Goal: Task Accomplishment & Management: Manage account settings

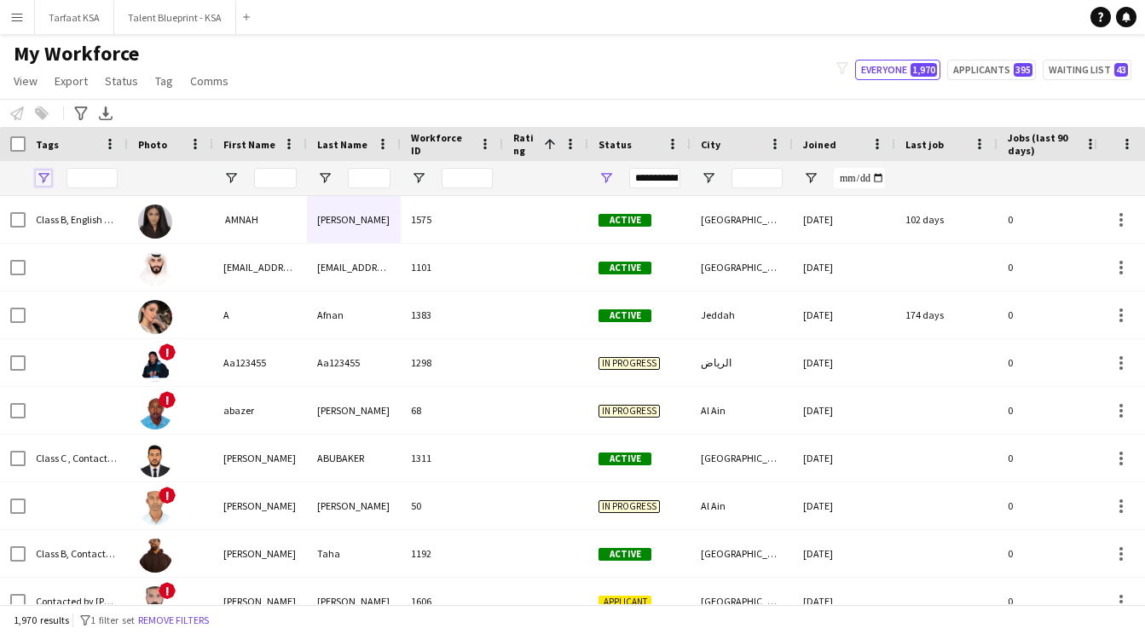
click at [37, 180] on span "Open Filter Menu" at bounding box center [43, 178] width 15 height 15
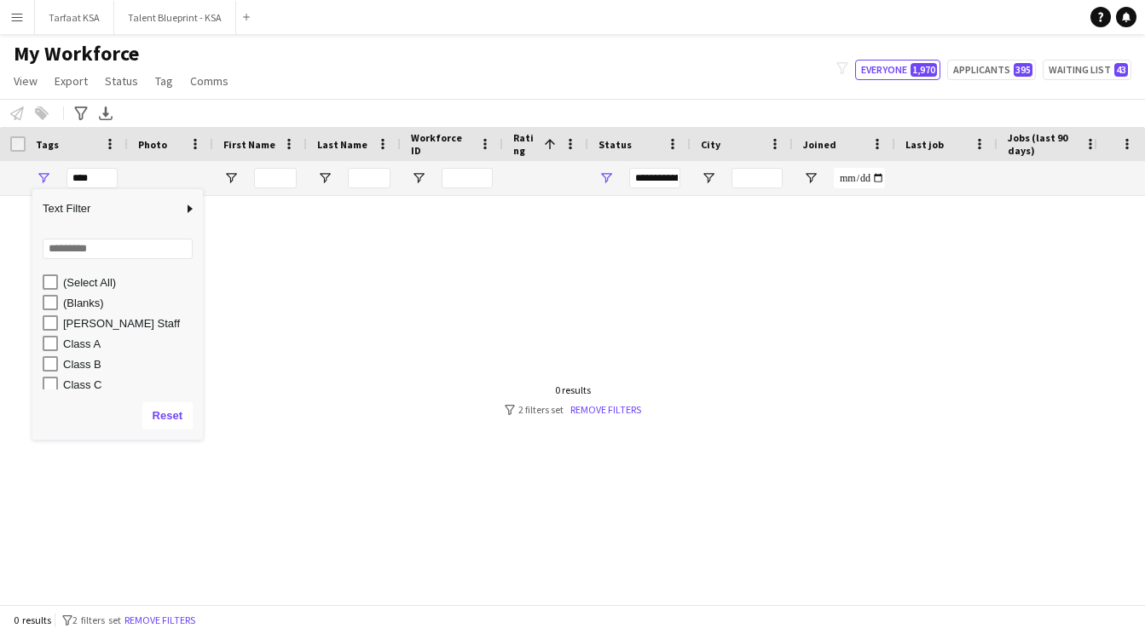
click at [53, 332] on div "[PERSON_NAME] Staff" at bounding box center [123, 323] width 160 height 20
type input "**********"
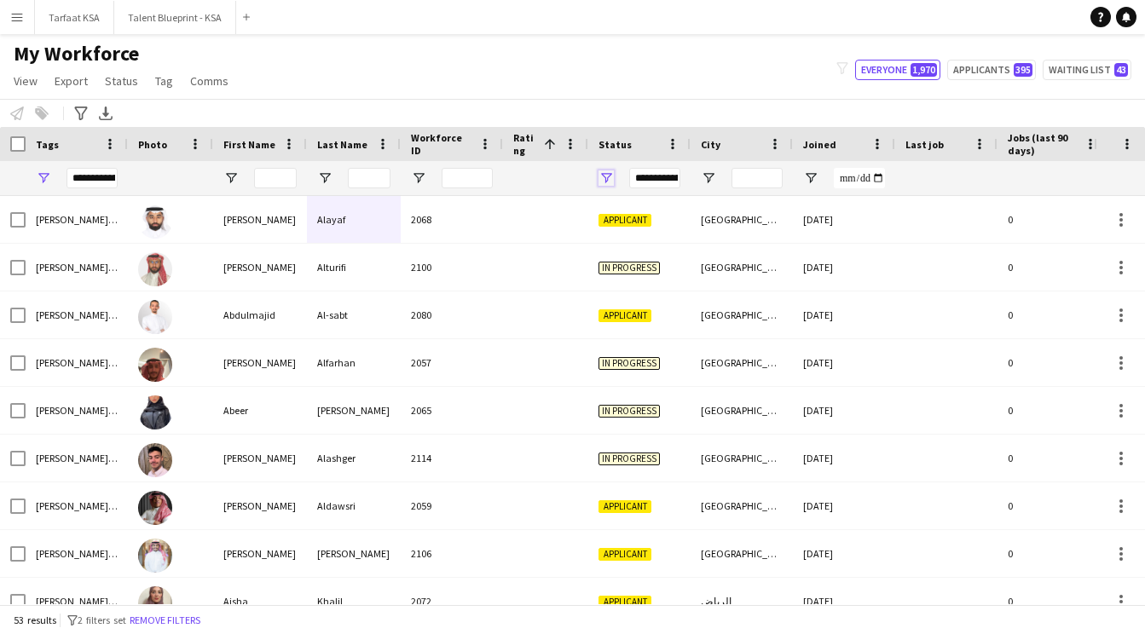
click at [604, 176] on span "Open Filter Menu" at bounding box center [605, 178] width 15 height 15
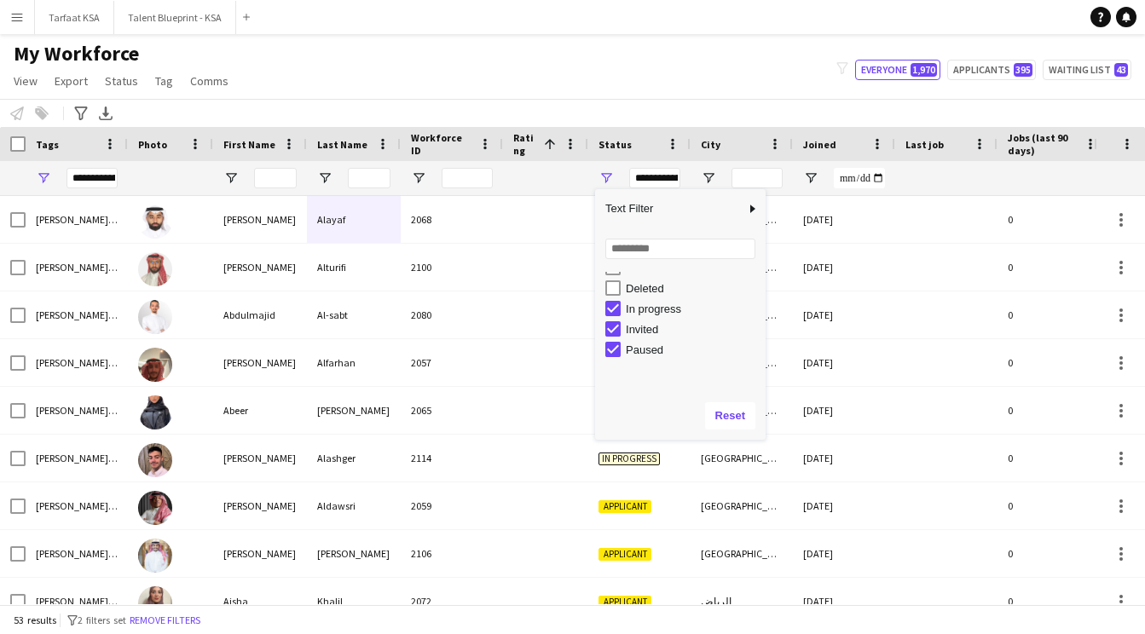
scroll to position [107, 0]
type input "**********"
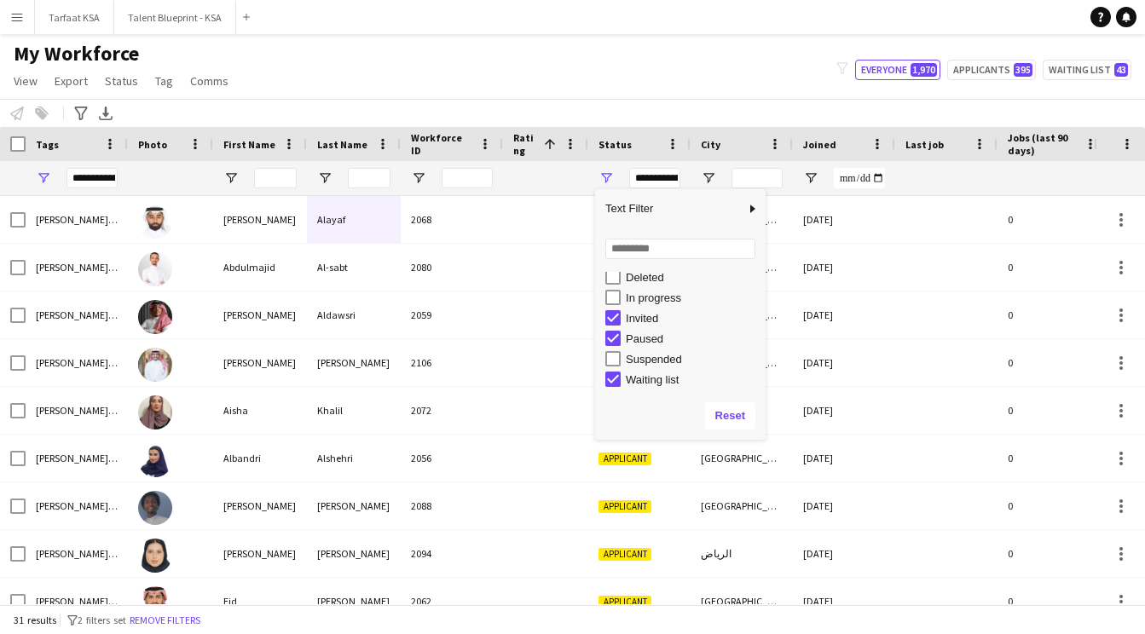
click at [654, 66] on div "My Workforce View Views Default view New view Update view Delete view Edit name…" at bounding box center [572, 70] width 1145 height 58
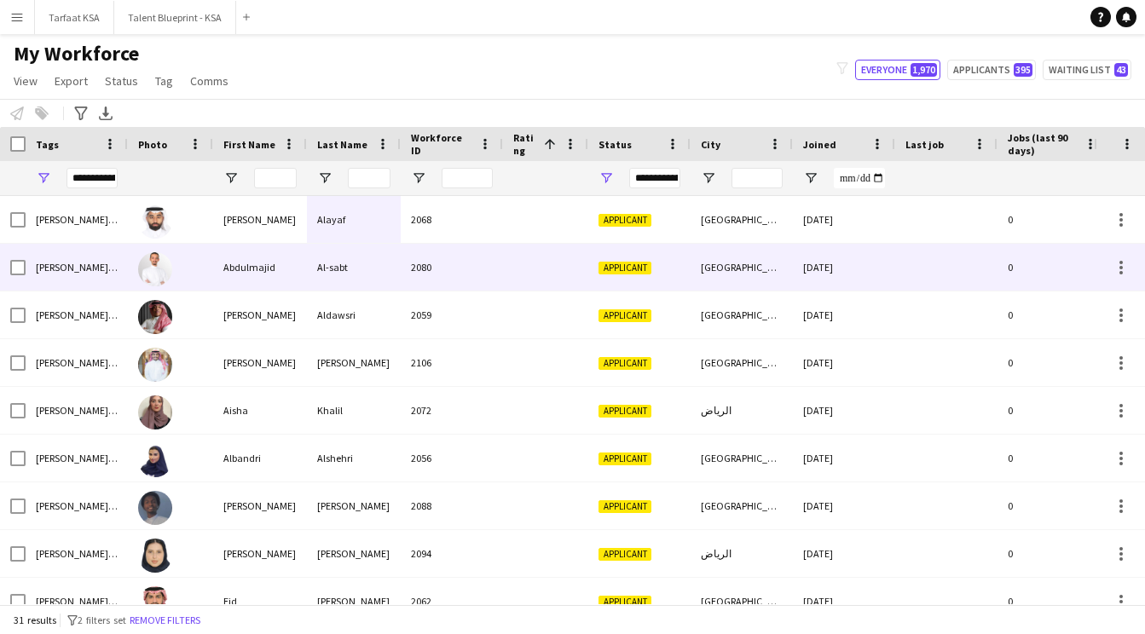
click at [223, 287] on div "Abdulmajid" at bounding box center [260, 267] width 94 height 47
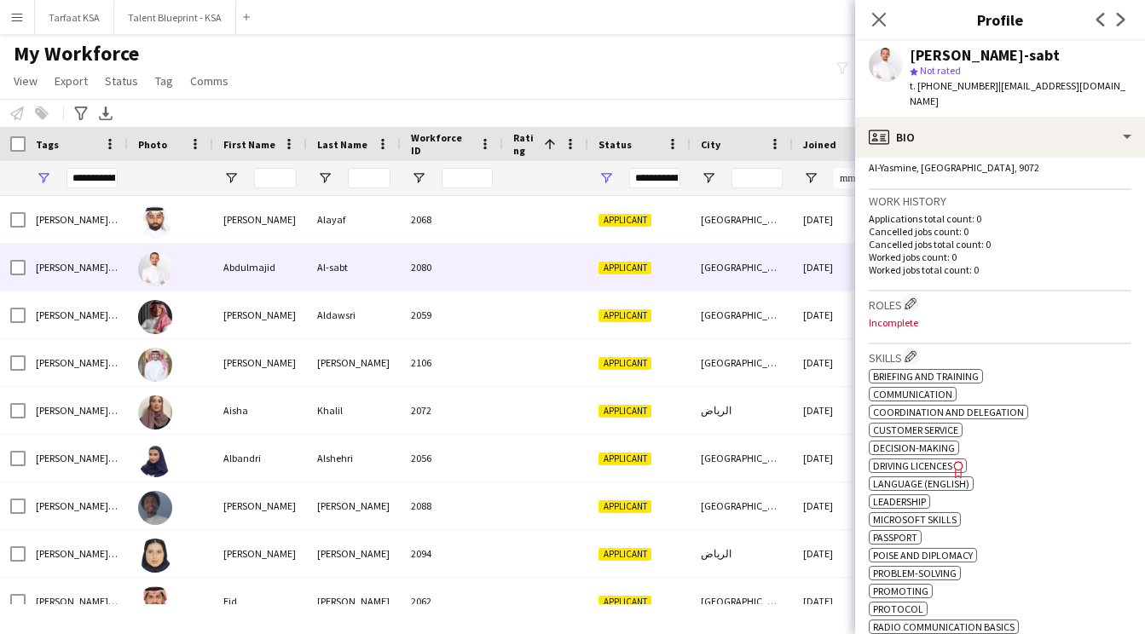
scroll to position [391, 0]
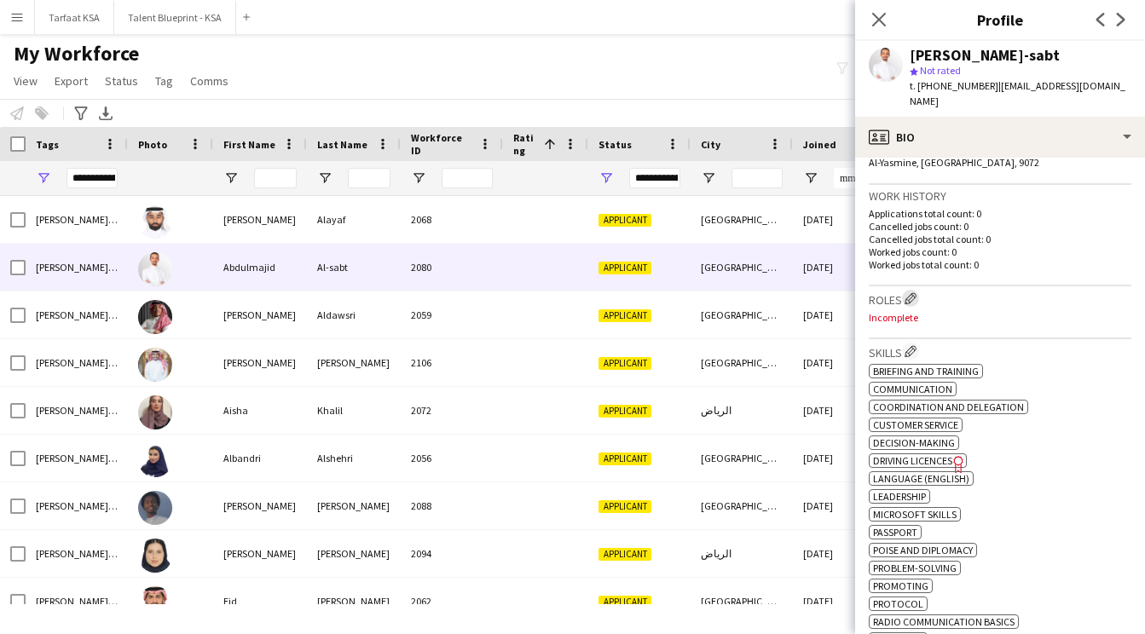
click at [908, 292] on app-icon "Edit crew company roles" at bounding box center [911, 298] width 12 height 12
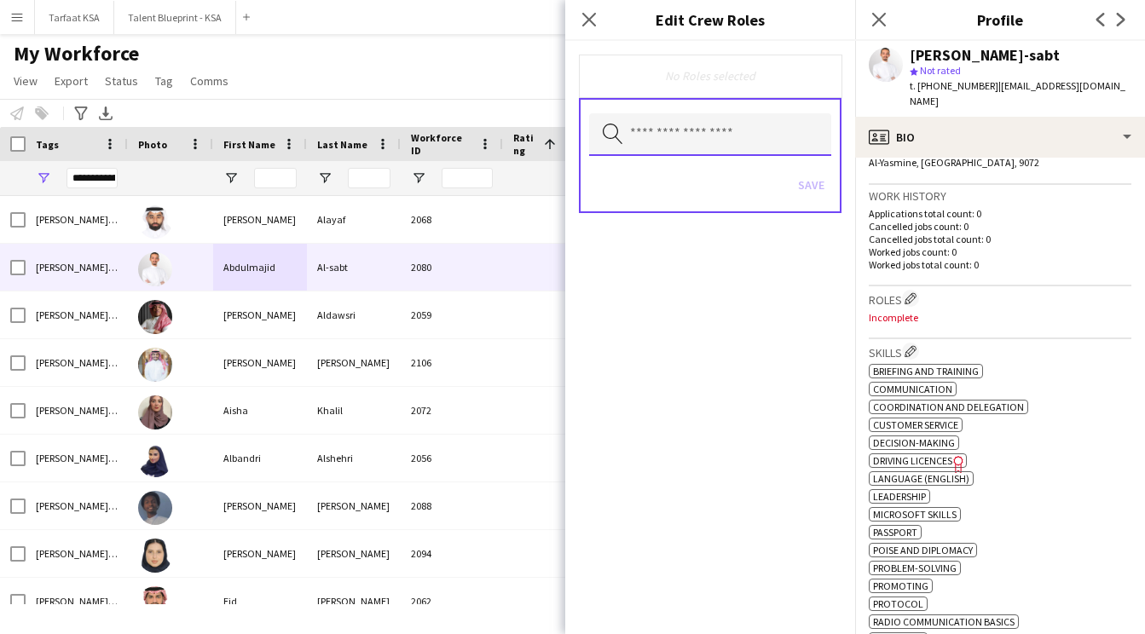
click at [739, 135] on input "text" at bounding box center [710, 134] width 242 height 43
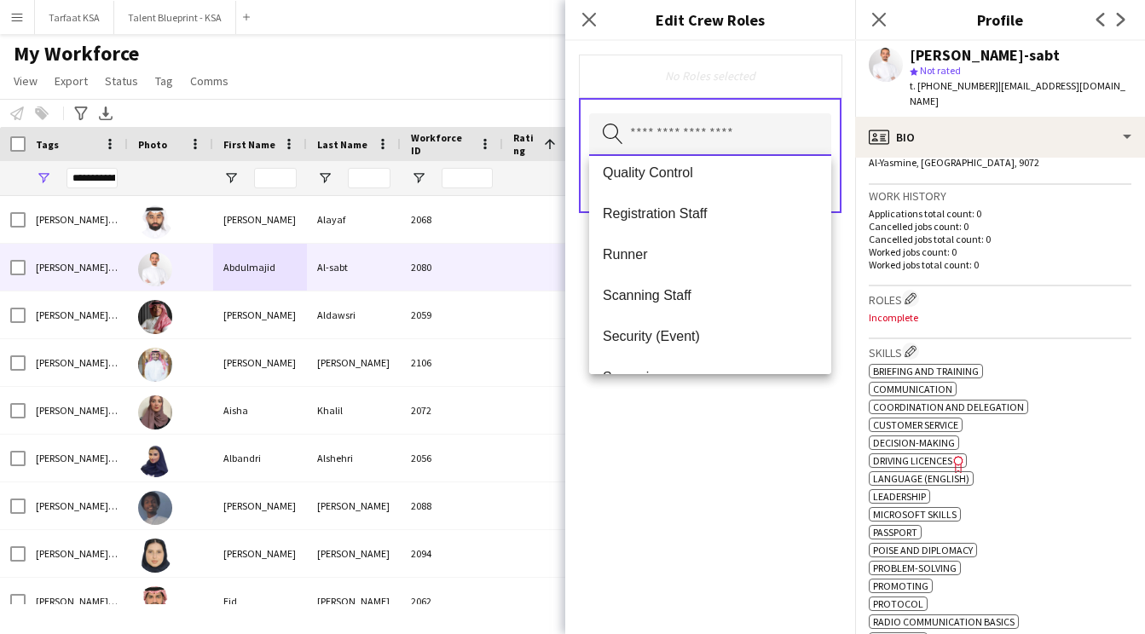
scroll to position [671, 0]
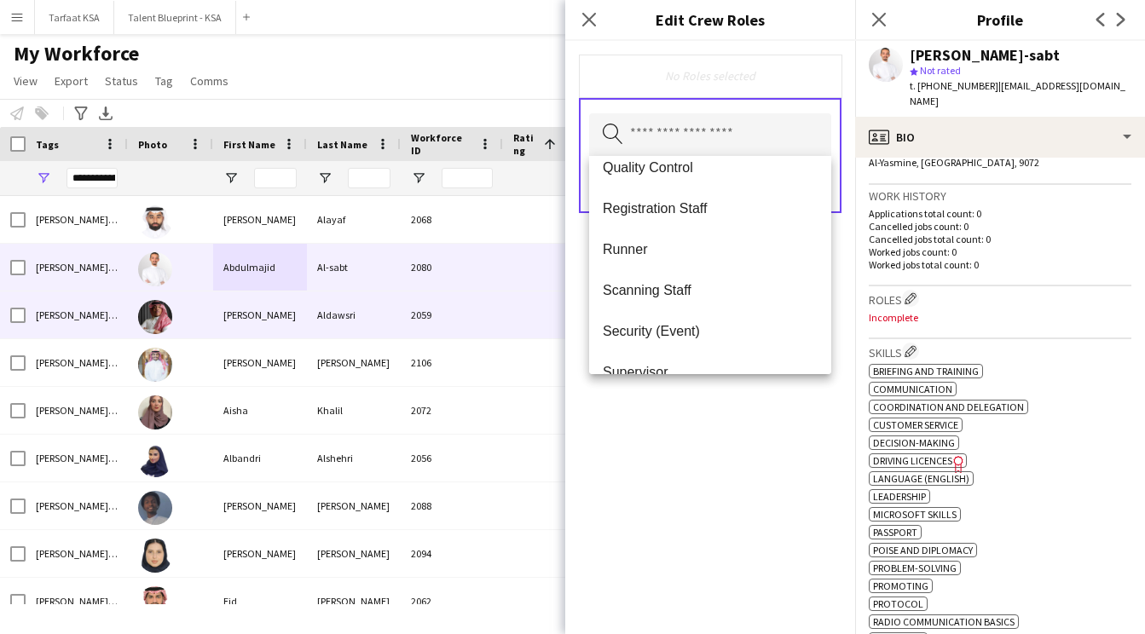
click at [369, 303] on div "Aldawsri" at bounding box center [354, 315] width 94 height 47
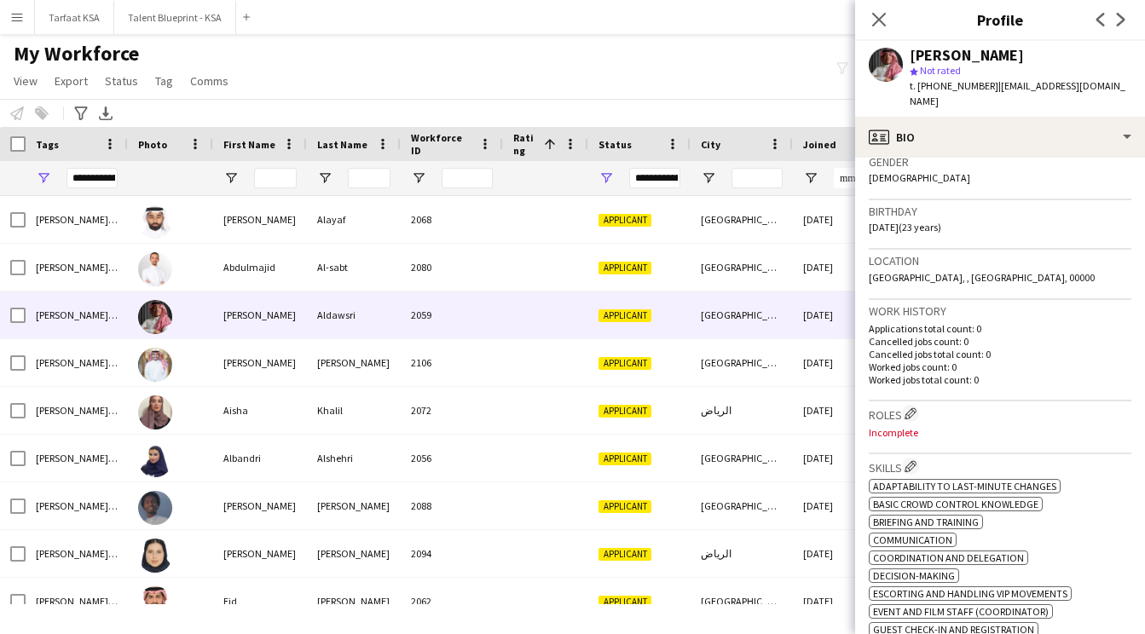
scroll to position [298, 0]
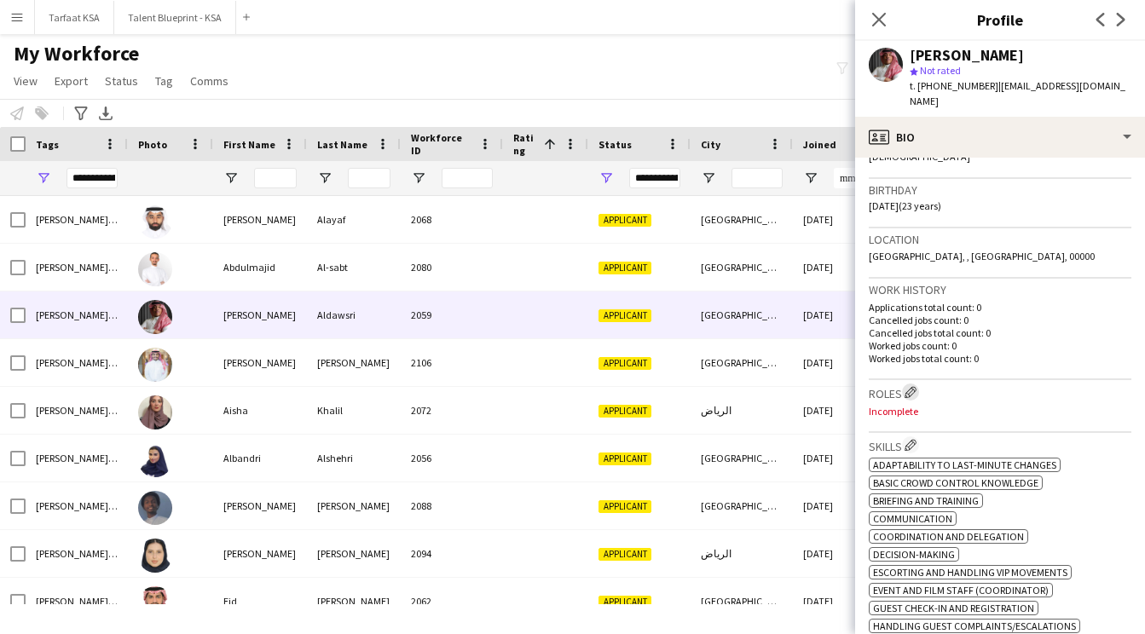
click at [916, 386] on app-icon "Edit crew company roles" at bounding box center [911, 392] width 12 height 12
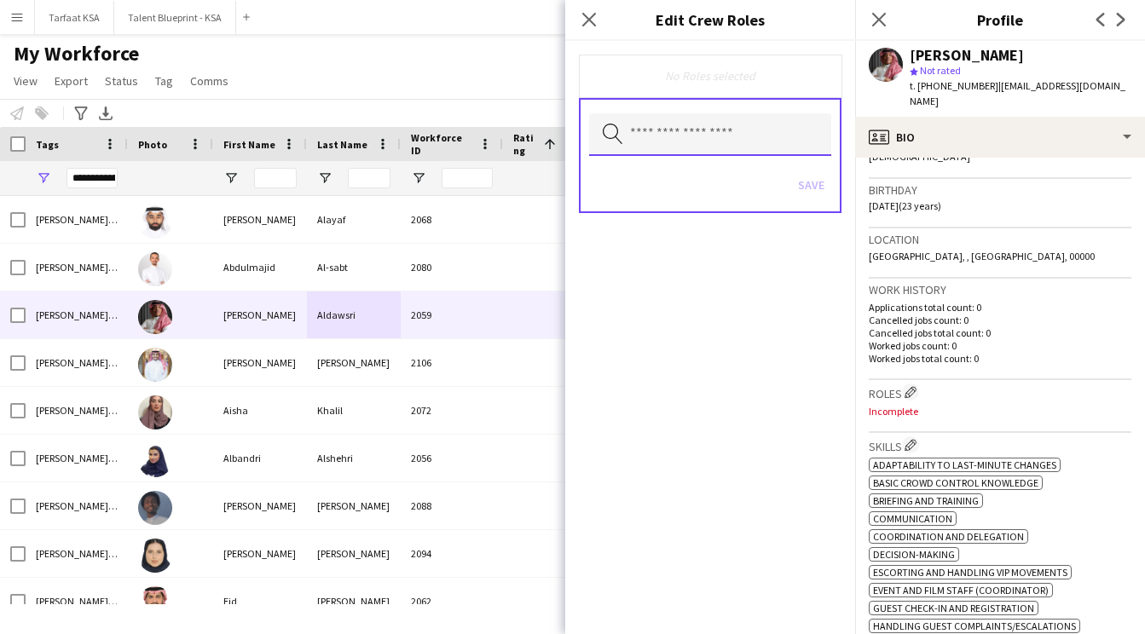
click at [755, 145] on input "text" at bounding box center [710, 134] width 242 height 43
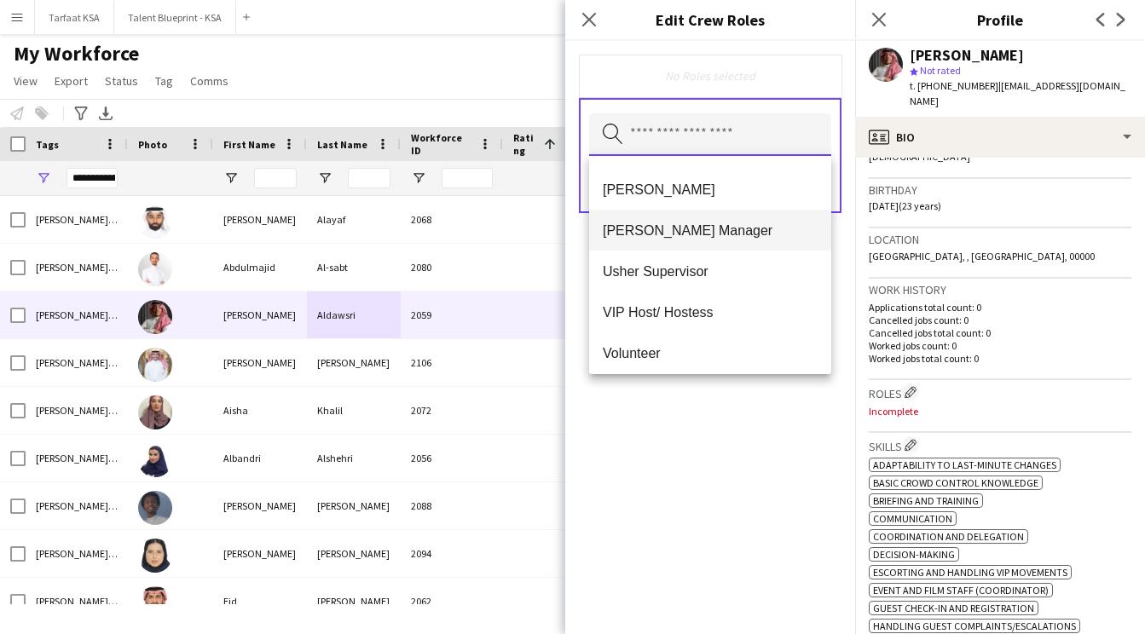
scroll to position [934, 0]
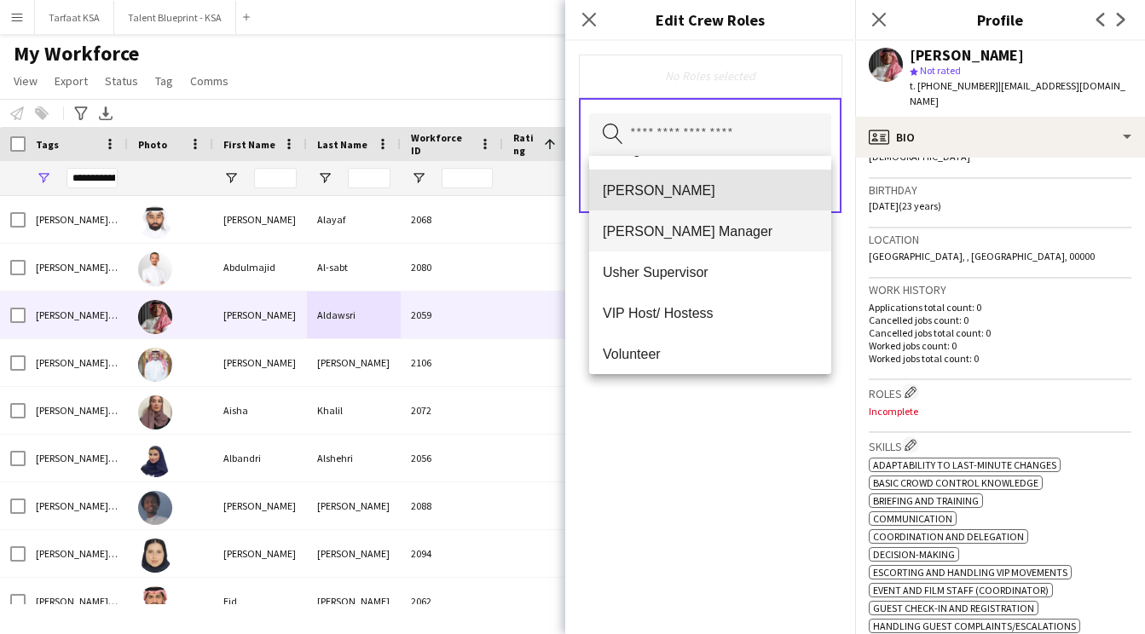
click at [681, 192] on span "[PERSON_NAME]" at bounding box center [710, 190] width 215 height 16
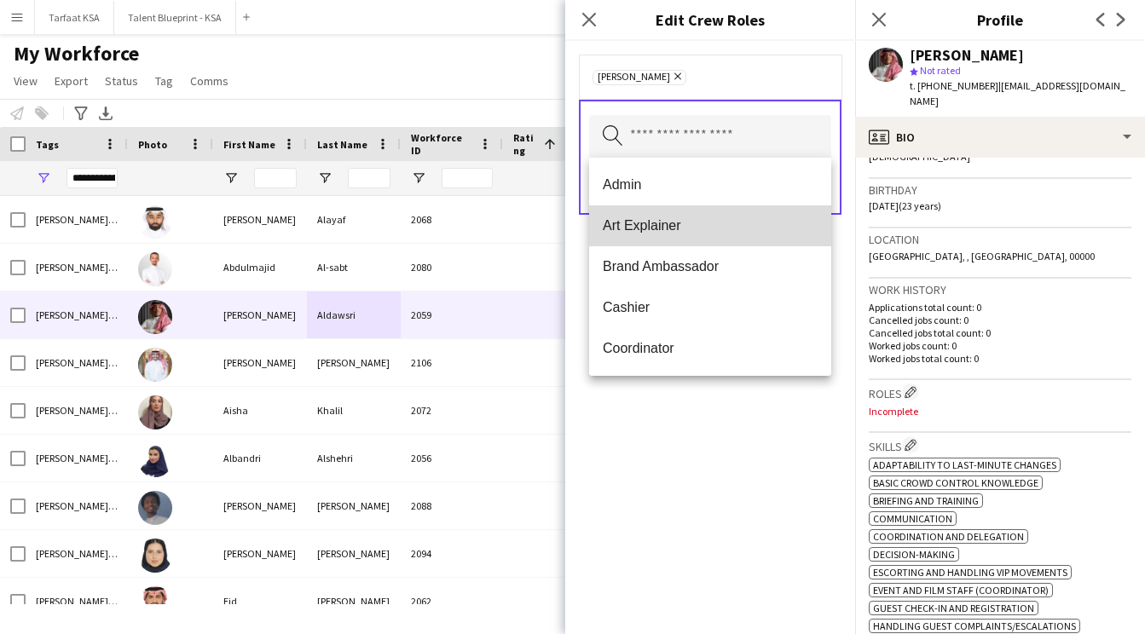
click at [704, 218] on span "Art Explainer" at bounding box center [710, 225] width 215 height 16
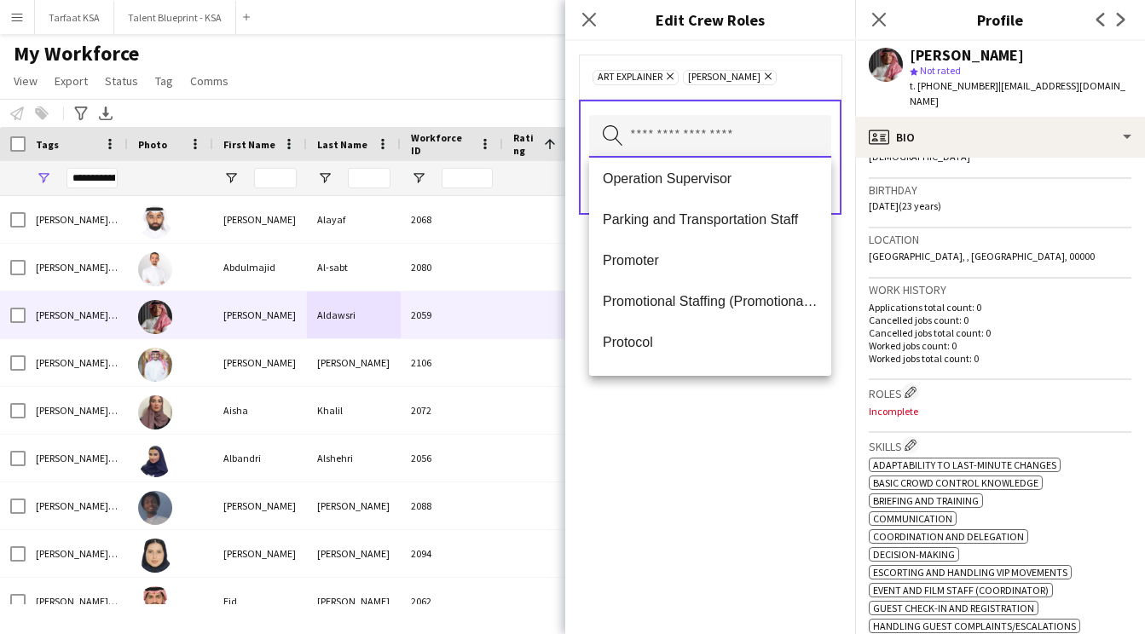
scroll to position [417, 0]
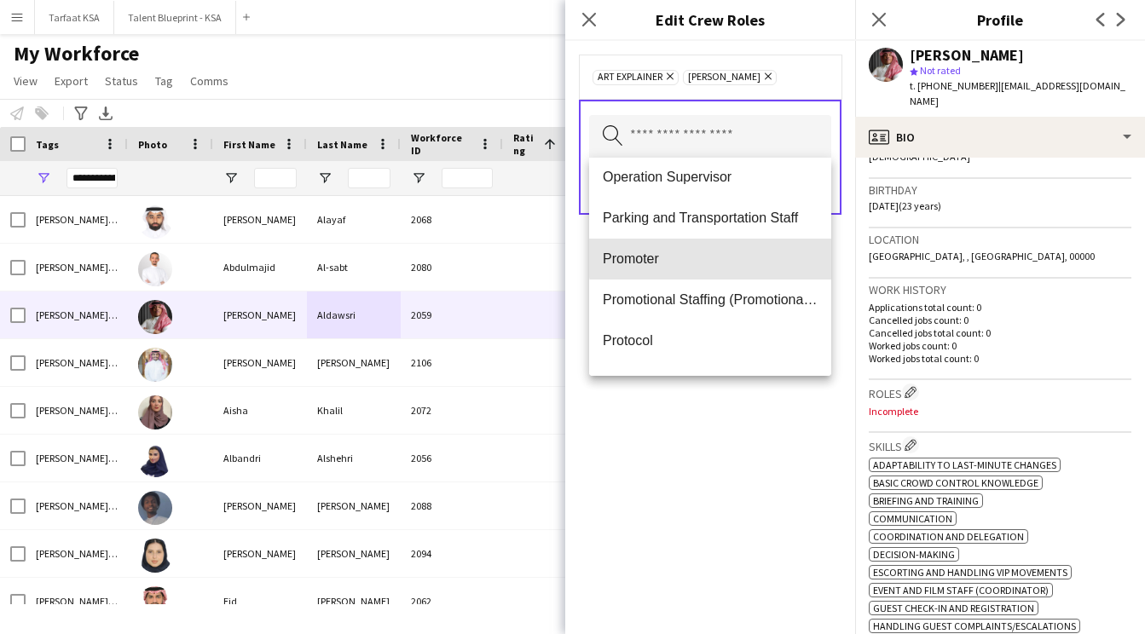
click at [717, 257] on span "Promoter" at bounding box center [710, 259] width 215 height 16
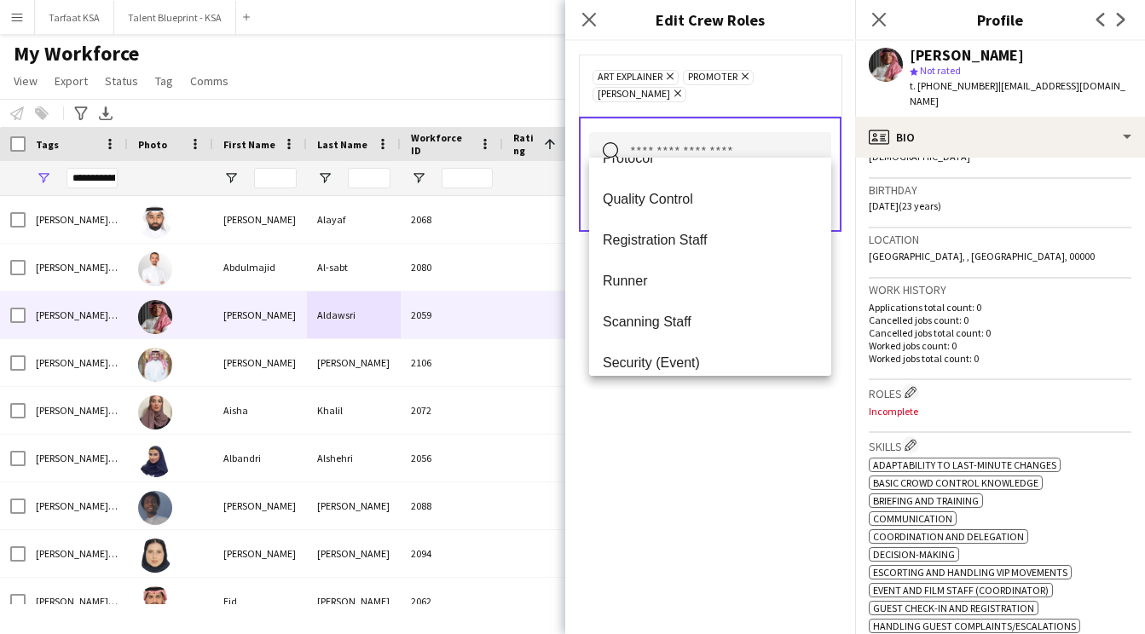
scroll to position [587, 0]
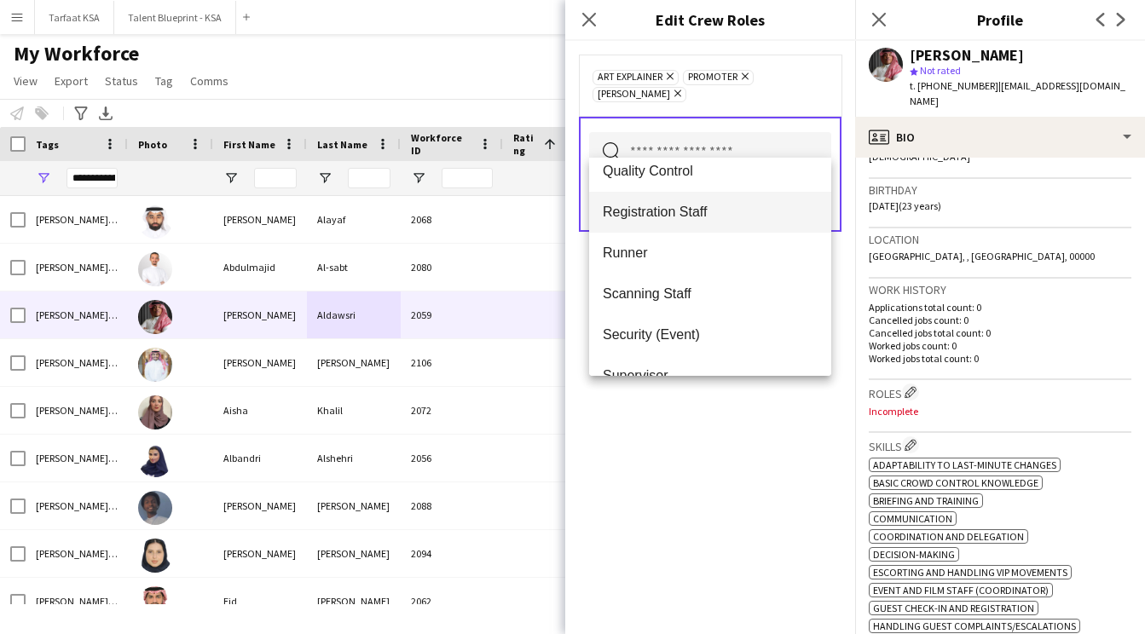
click at [708, 219] on span "Registration Staff" at bounding box center [710, 212] width 215 height 16
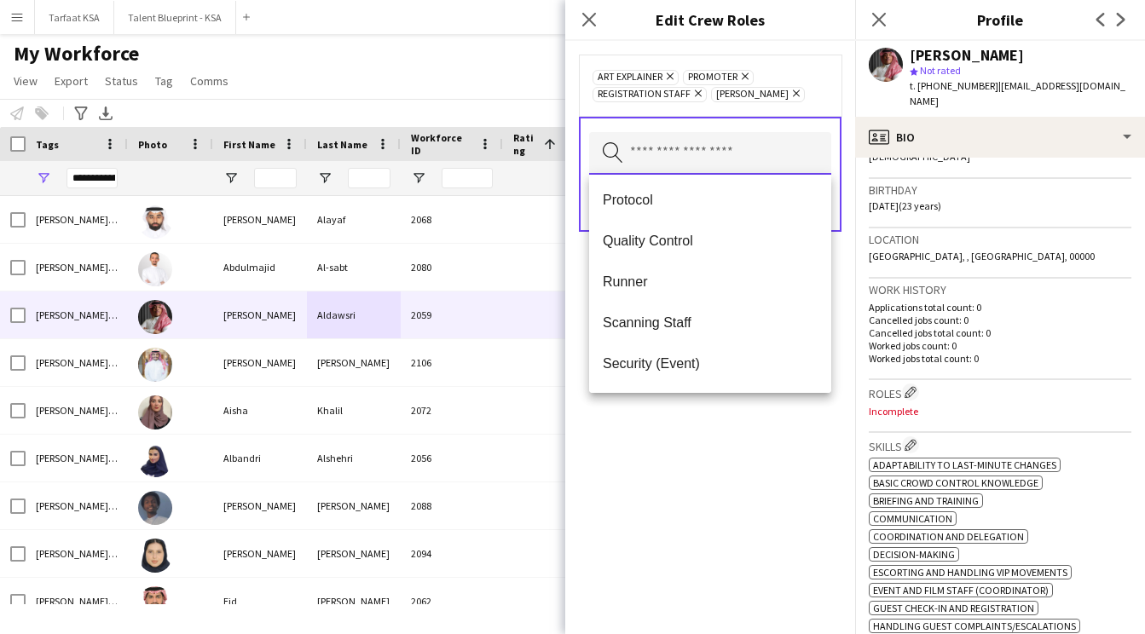
scroll to position [535, 0]
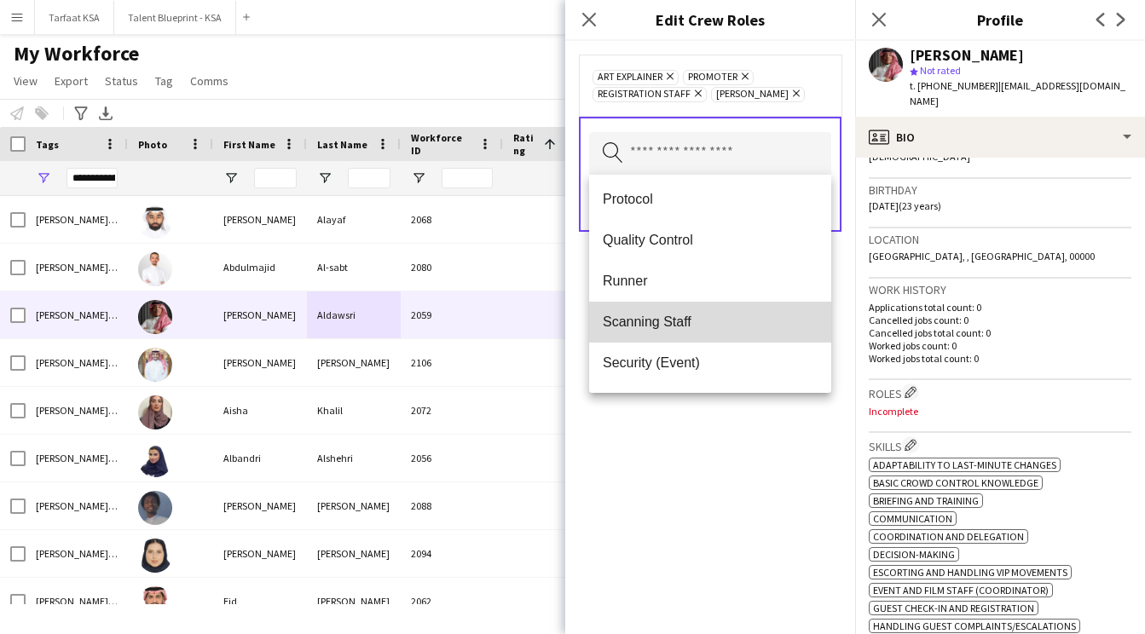
click at [700, 328] on span "Scanning Staff" at bounding box center [710, 322] width 215 height 16
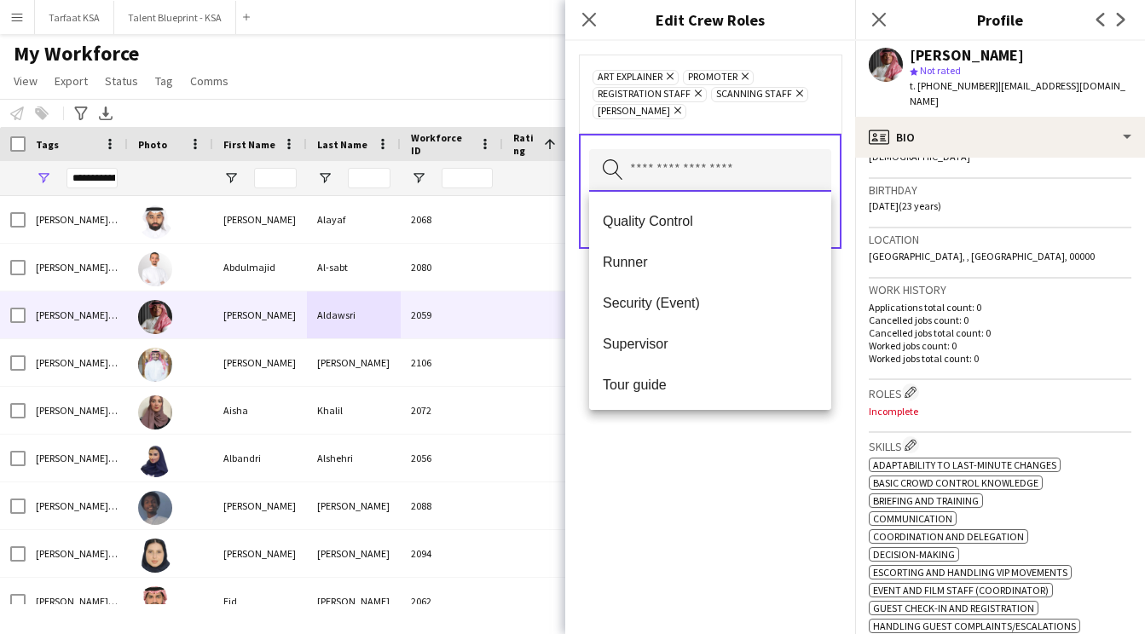
scroll to position [576, 0]
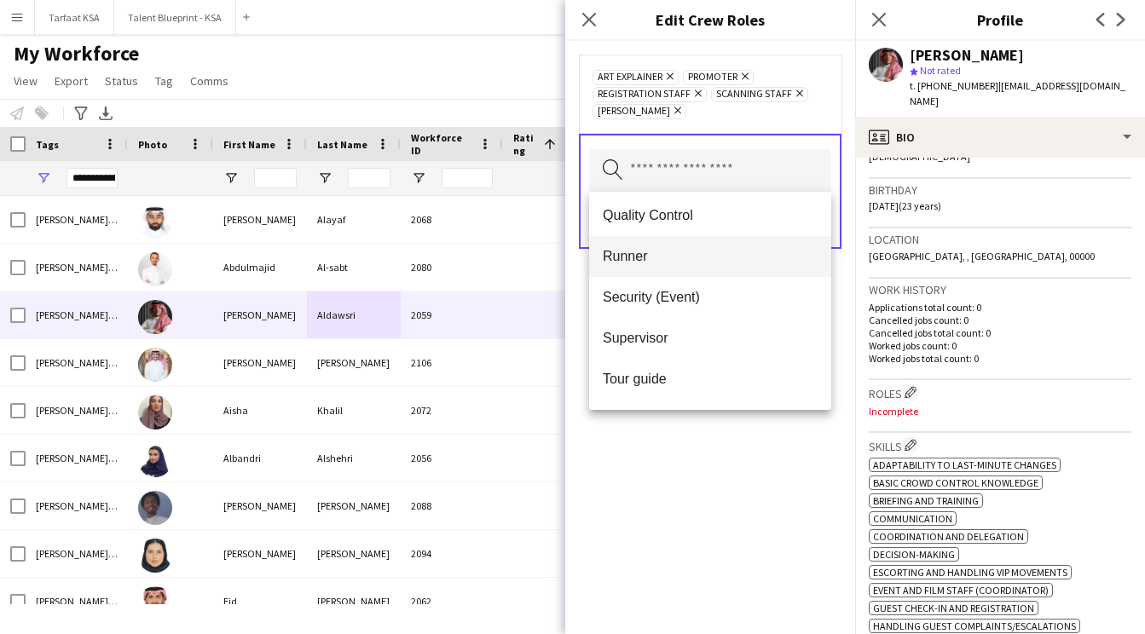
click at [702, 263] on span "Runner" at bounding box center [710, 256] width 215 height 16
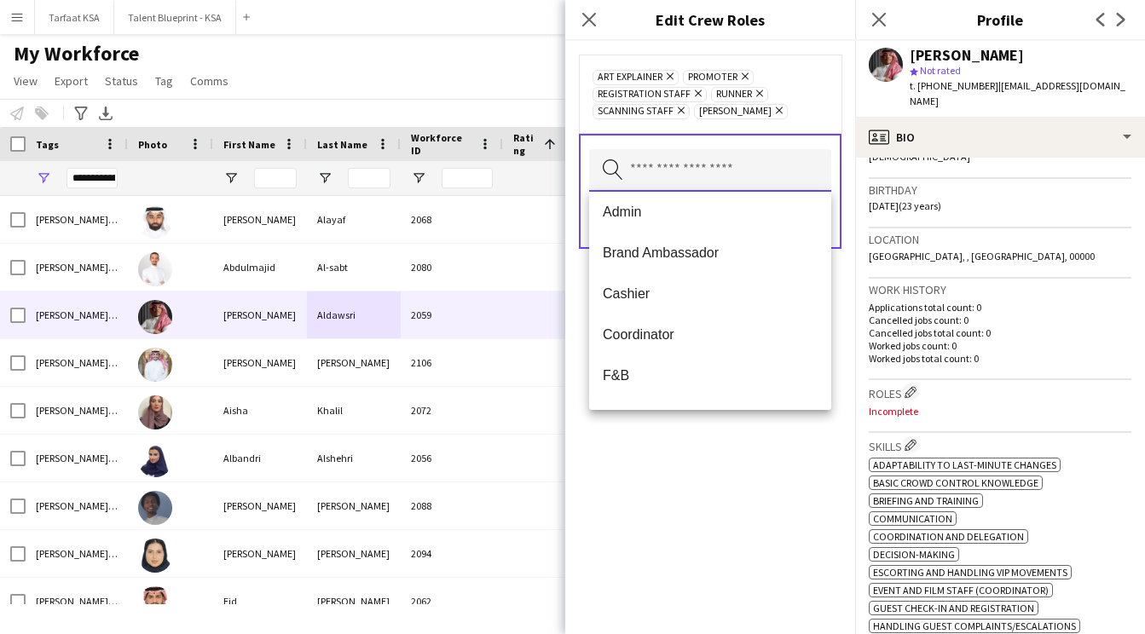
scroll to position [0, 0]
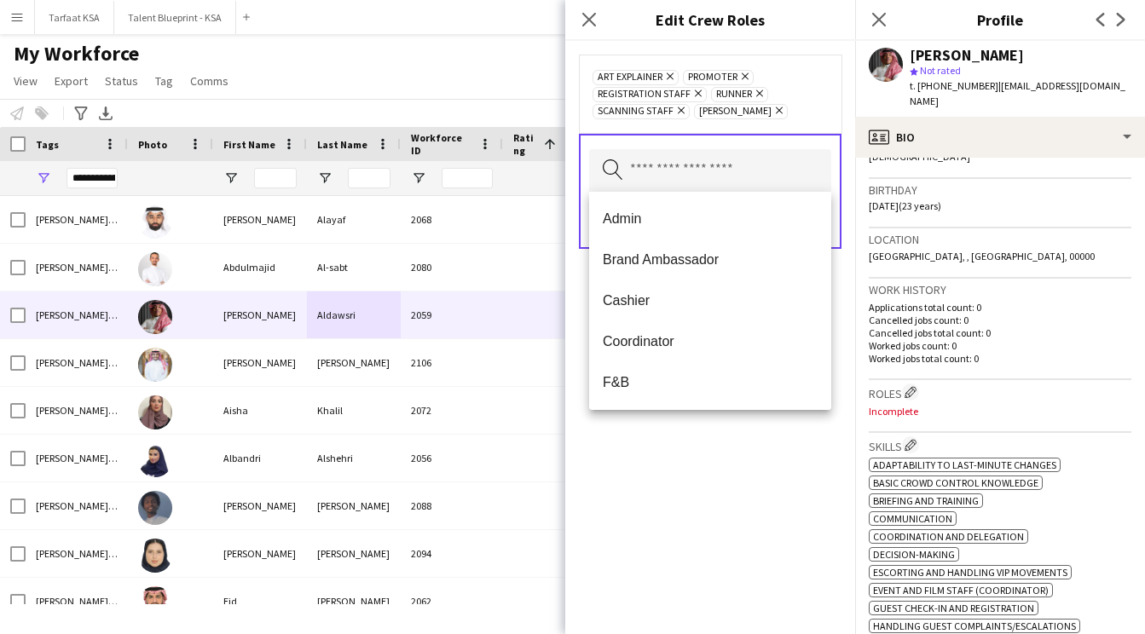
click at [729, 491] on div "Art Explainer Remove Promoter Remove Registration Staff Remove Runner Remove Sc…" at bounding box center [710, 337] width 290 height 593
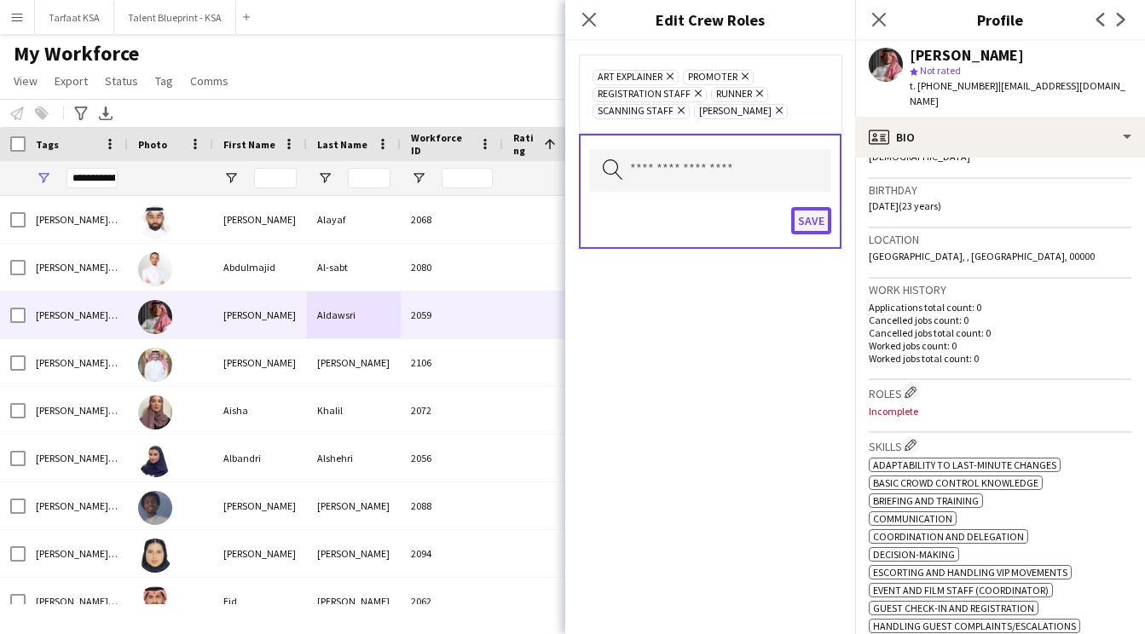
click at [812, 223] on button "Save" at bounding box center [811, 220] width 40 height 27
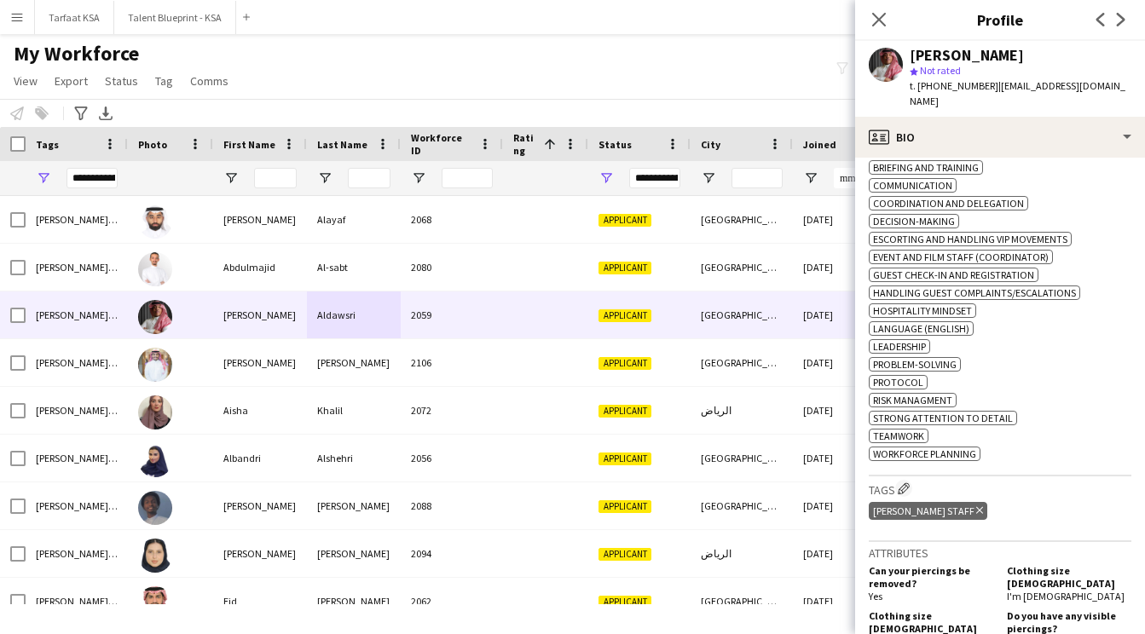
scroll to position [645, 0]
click at [901, 491] on app-icon "Edit crew company tags" at bounding box center [904, 487] width 12 height 12
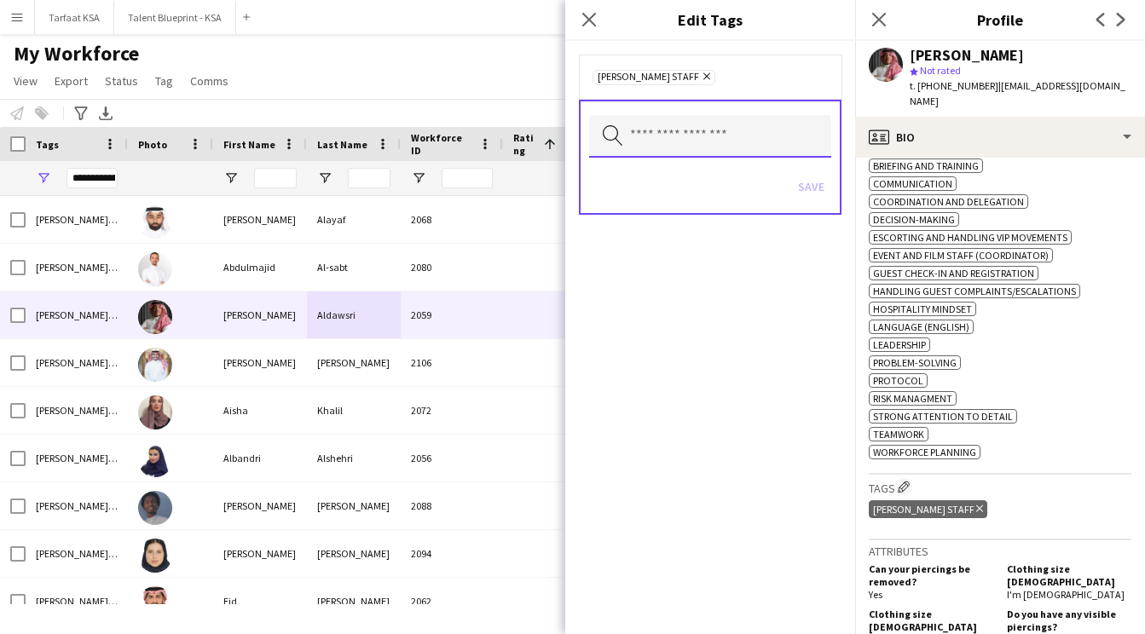
click at [726, 146] on input "text" at bounding box center [710, 136] width 242 height 43
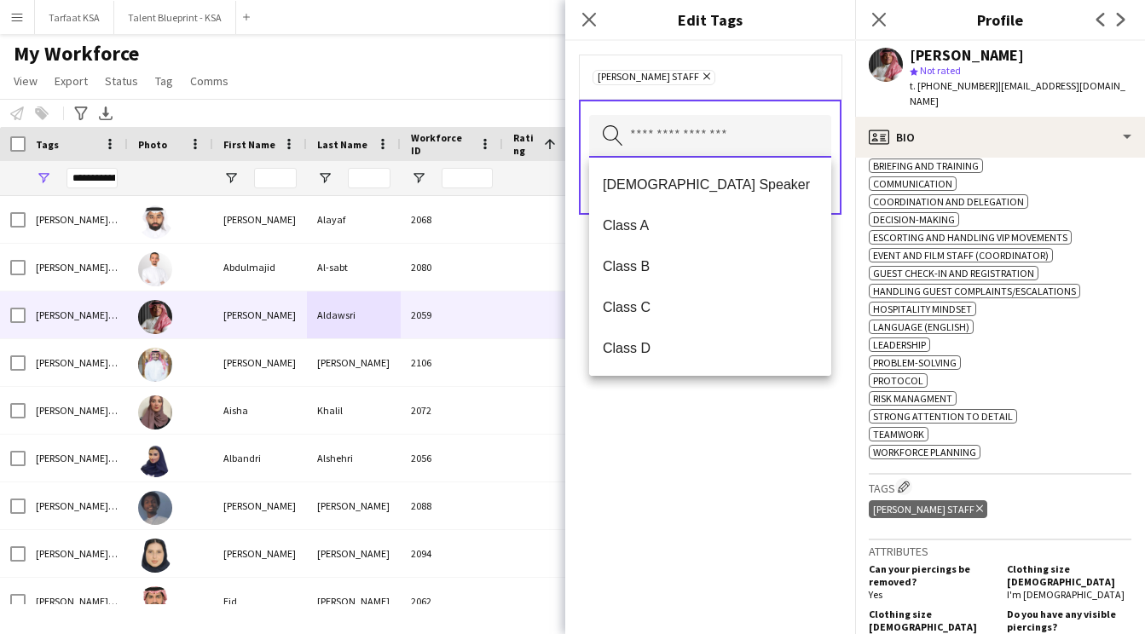
scroll to position [0, 0]
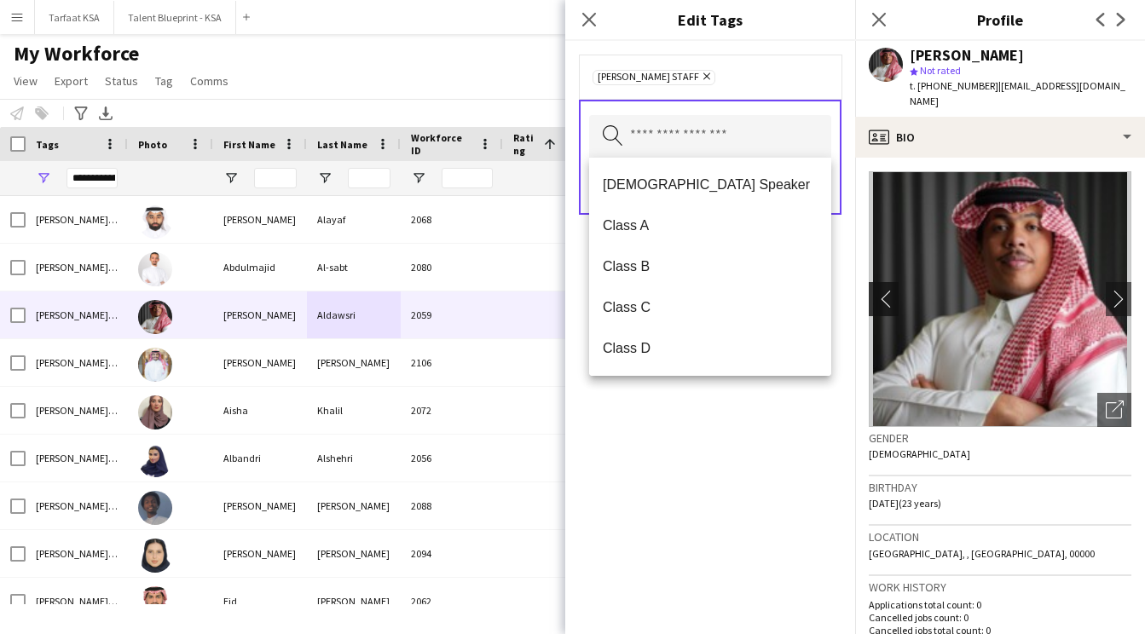
click at [885, 290] on app-icon "chevron-left" at bounding box center [882, 299] width 26 height 18
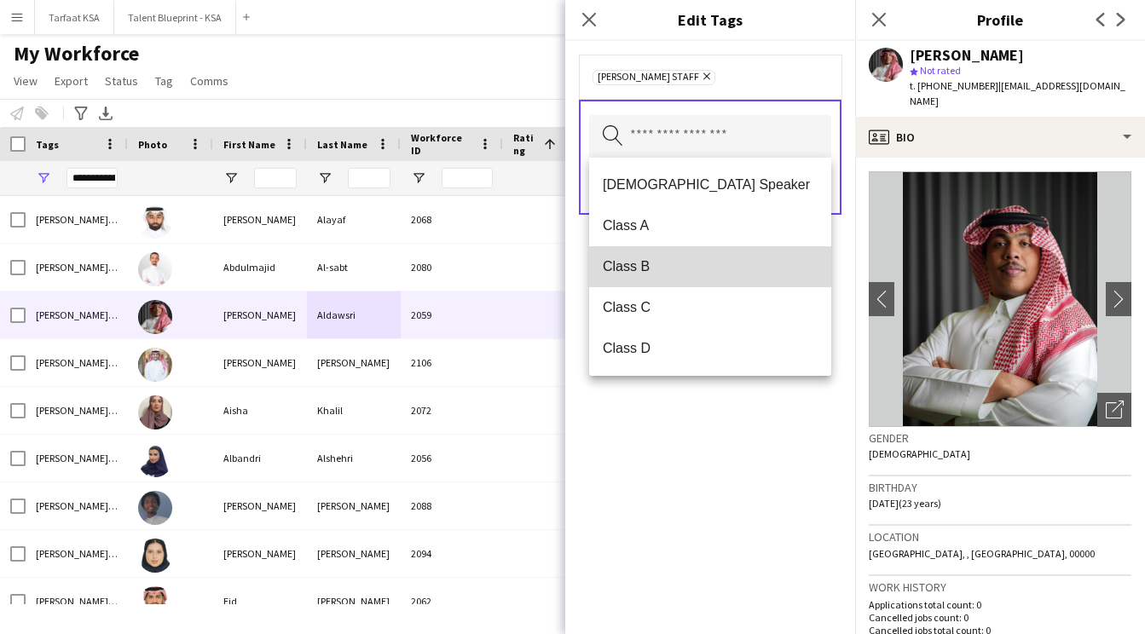
click at [690, 268] on span "Class B" at bounding box center [710, 266] width 215 height 16
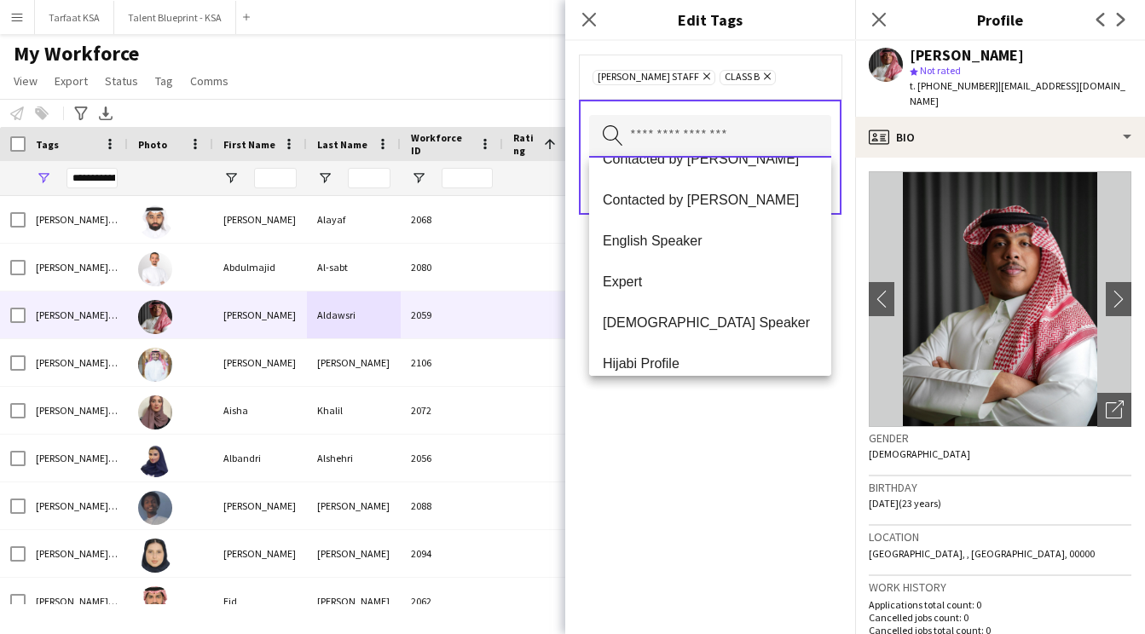
scroll to position [233, 0]
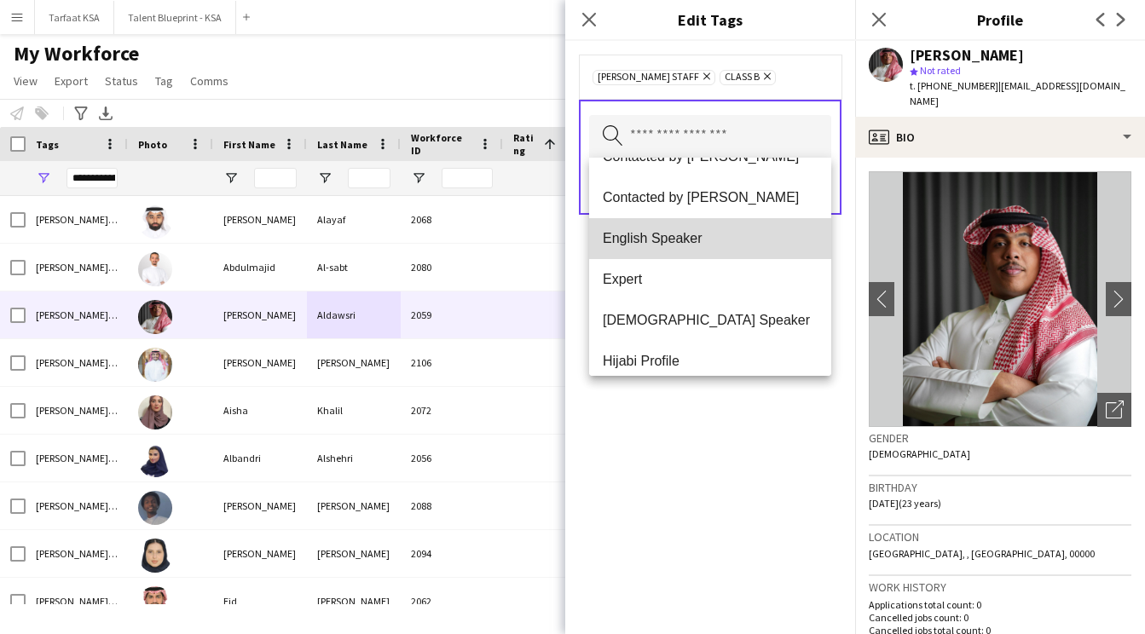
click at [691, 229] on mat-option "English Speaker" at bounding box center [710, 238] width 242 height 41
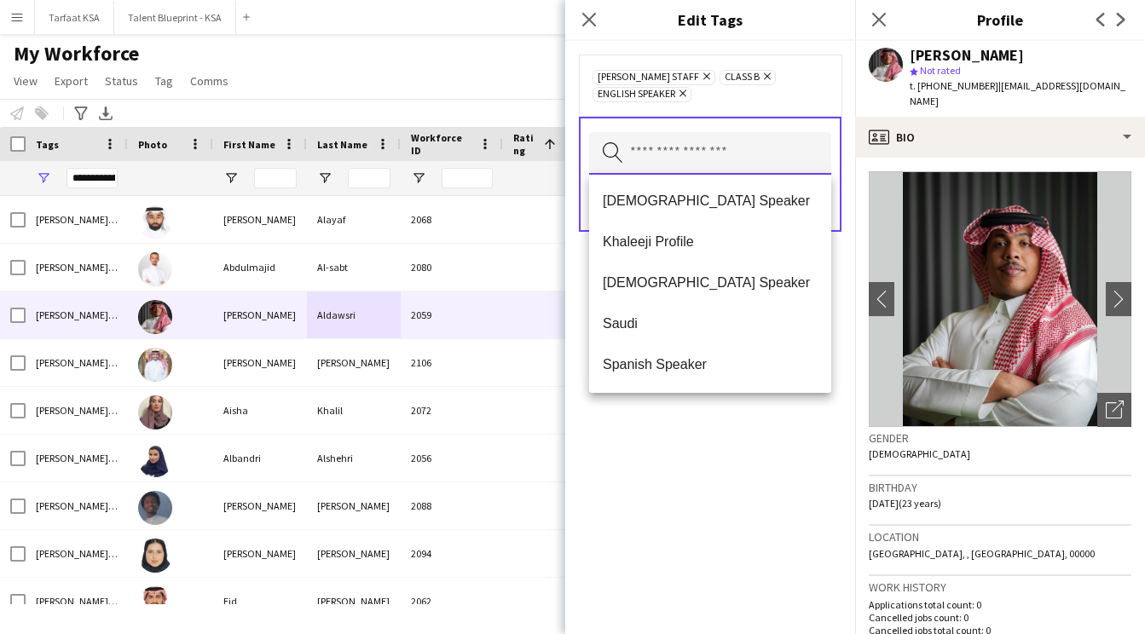
scroll to position [453, 0]
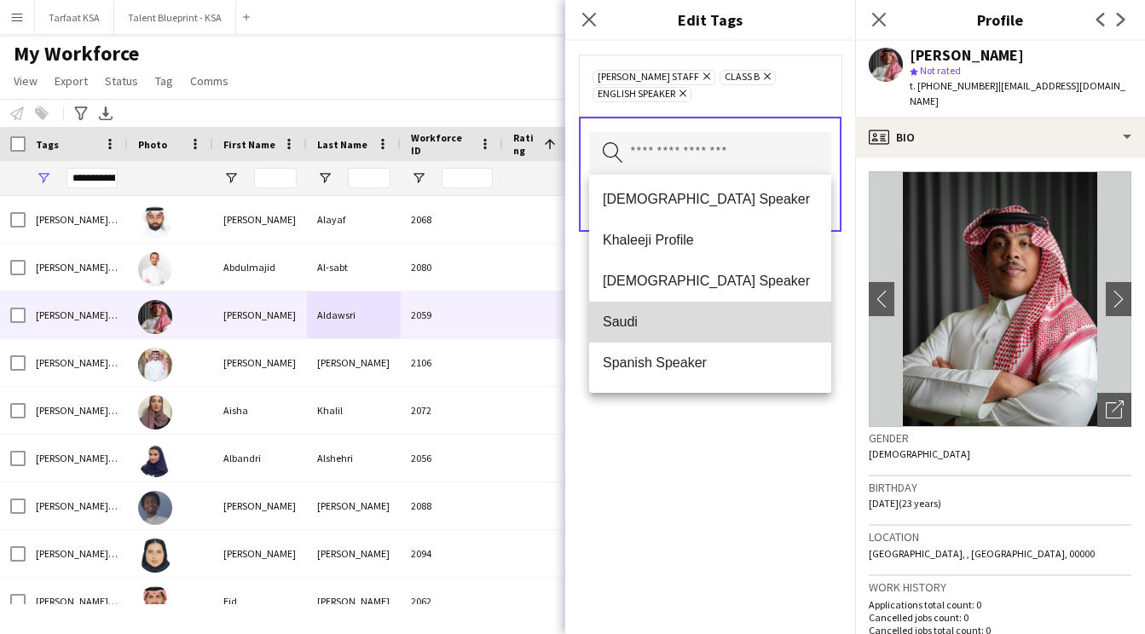
click at [702, 318] on span "Saudi" at bounding box center [710, 322] width 215 height 16
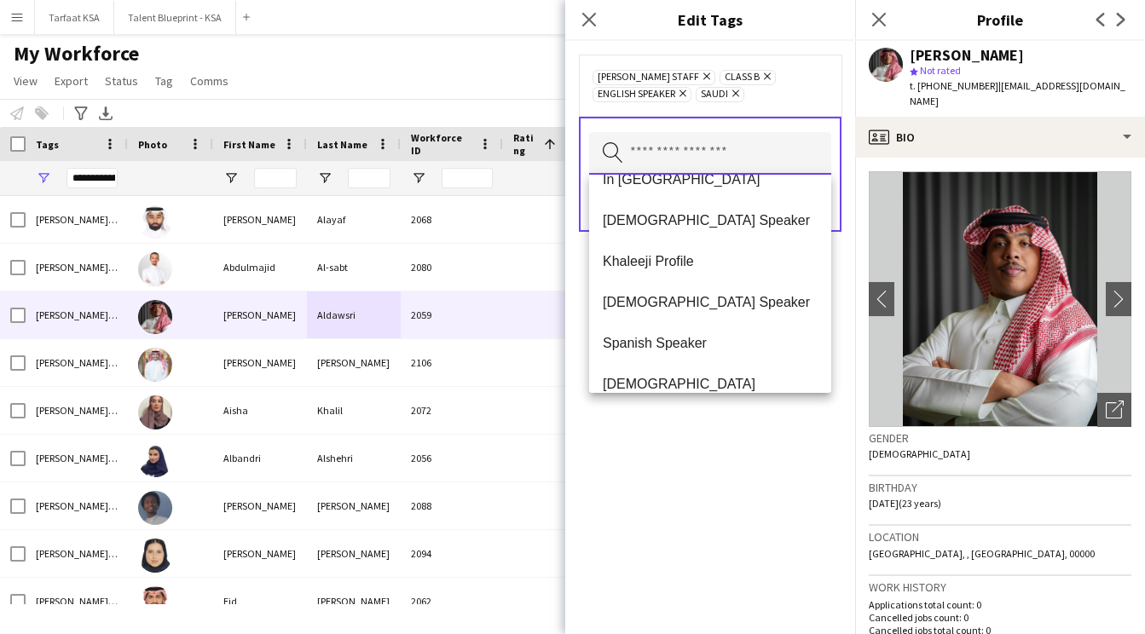
scroll to position [491, 0]
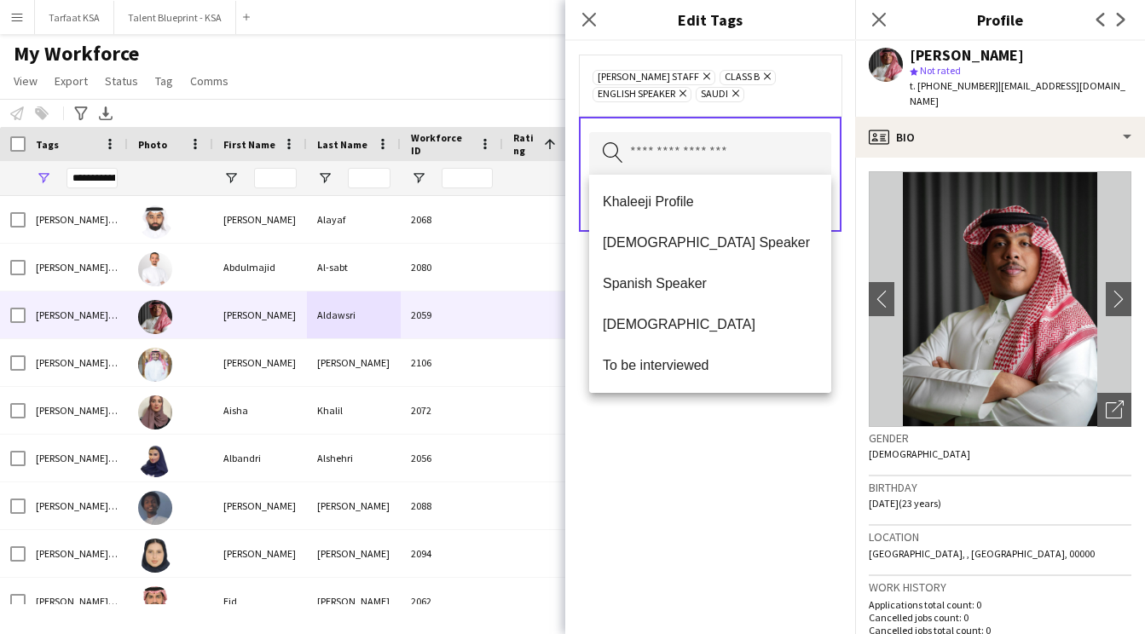
click at [723, 523] on div "[PERSON_NAME] Staff Remove Class B Remove English Speaker Remove Saudi Remove S…" at bounding box center [710, 337] width 290 height 593
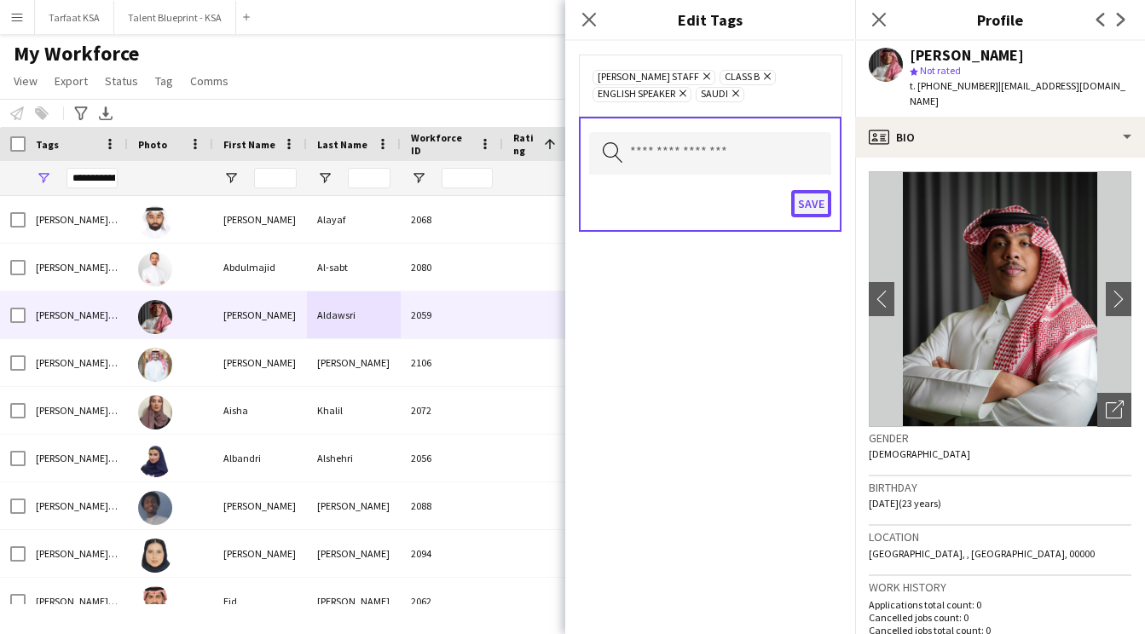
click at [802, 204] on button "Save" at bounding box center [811, 203] width 40 height 27
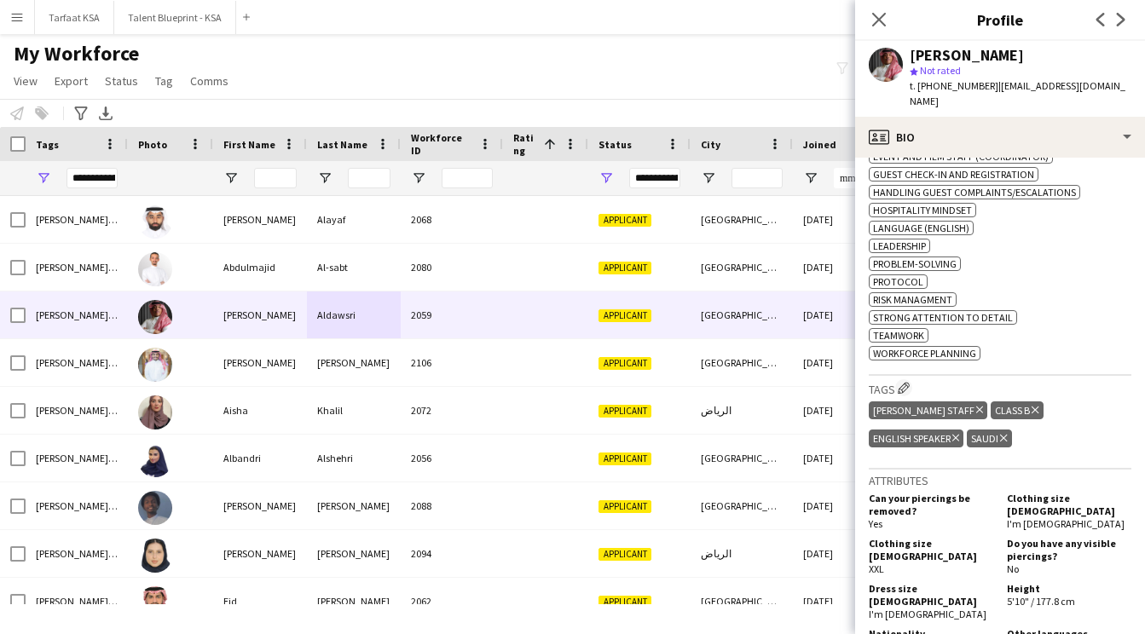
scroll to position [758, 0]
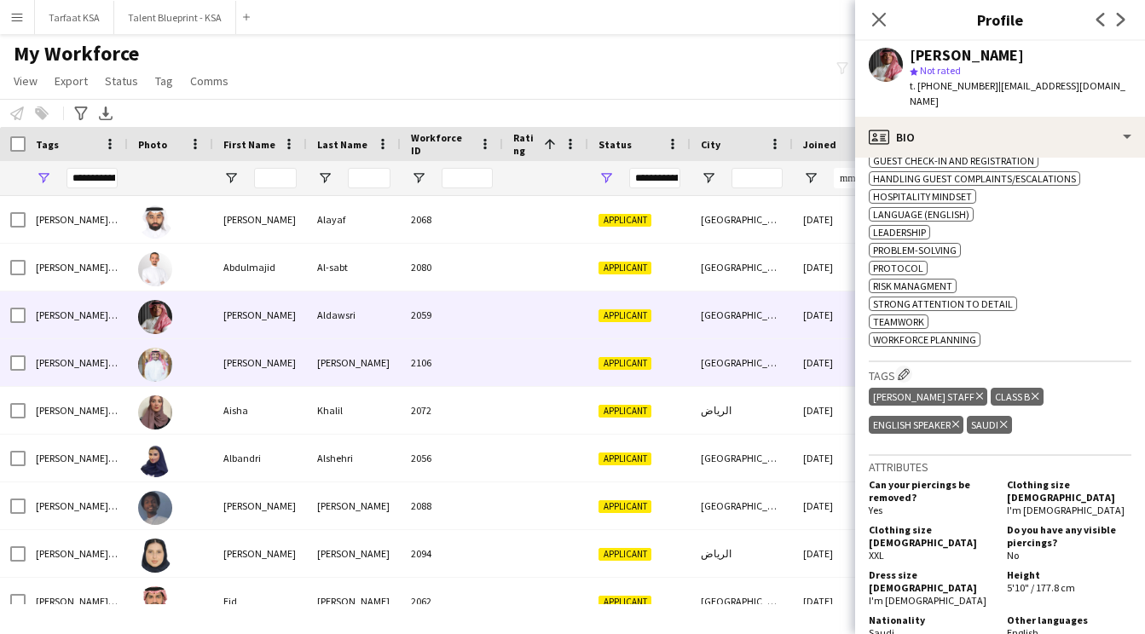
click at [494, 359] on div "2106" at bounding box center [452, 362] width 102 height 47
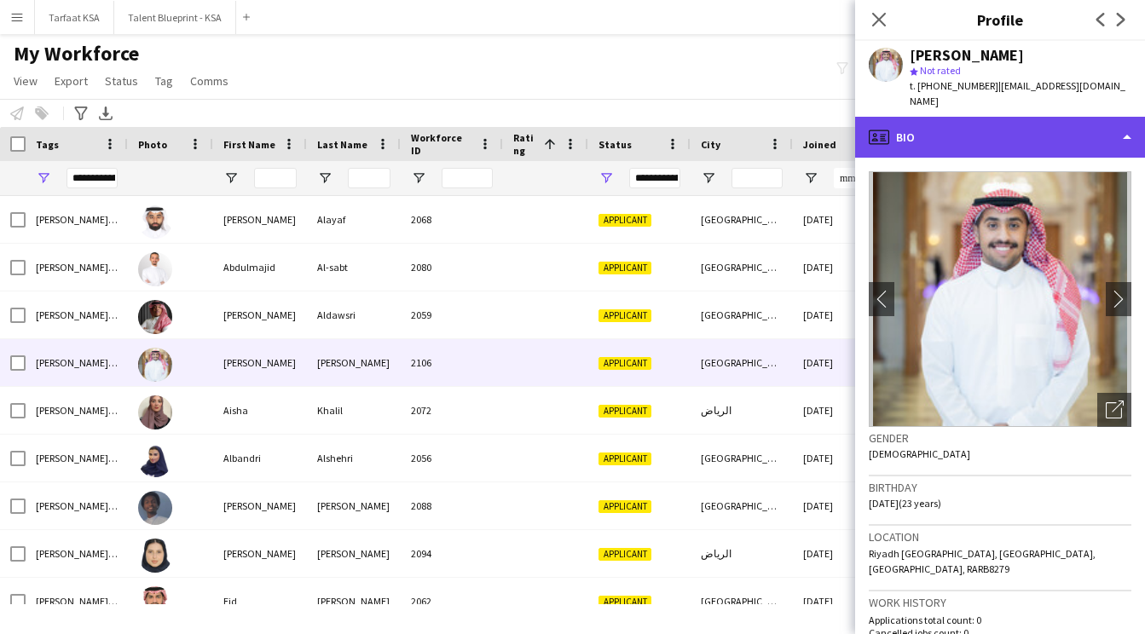
click at [982, 117] on div "profile Bio" at bounding box center [1000, 137] width 290 height 41
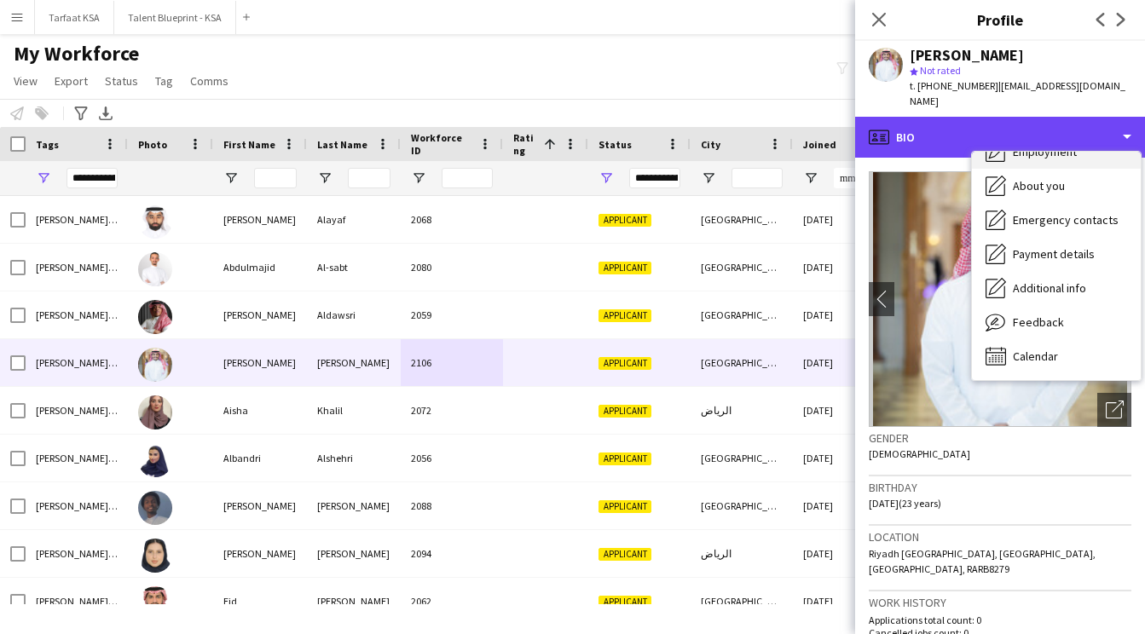
scroll to position [91, 0]
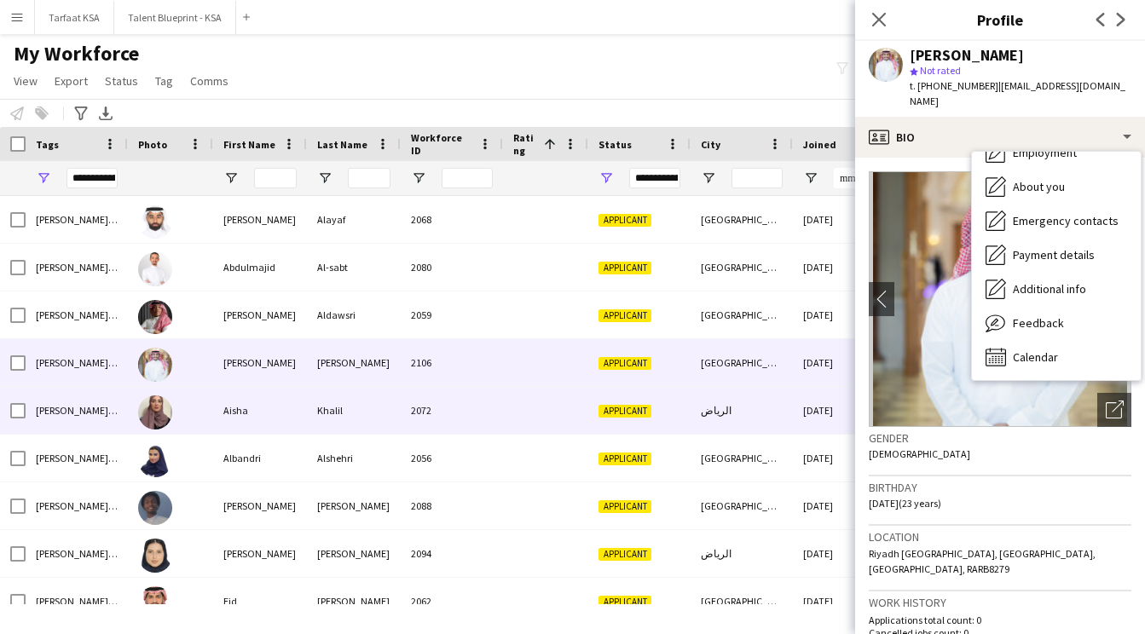
click at [454, 410] on div "2072" at bounding box center [452, 410] width 102 height 47
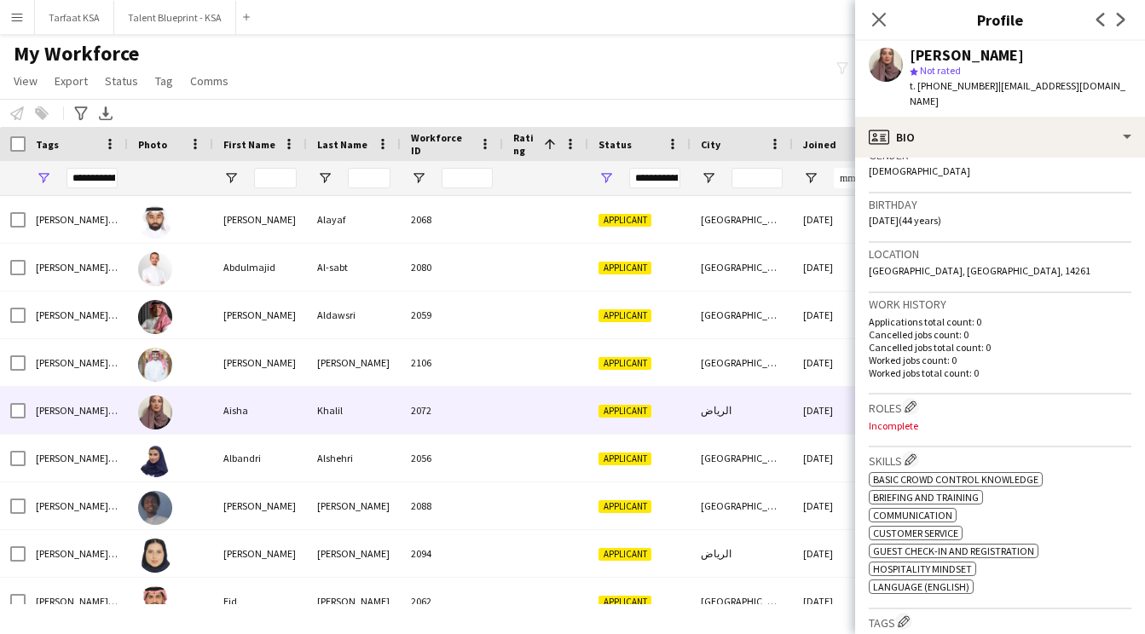
scroll to position [301, 0]
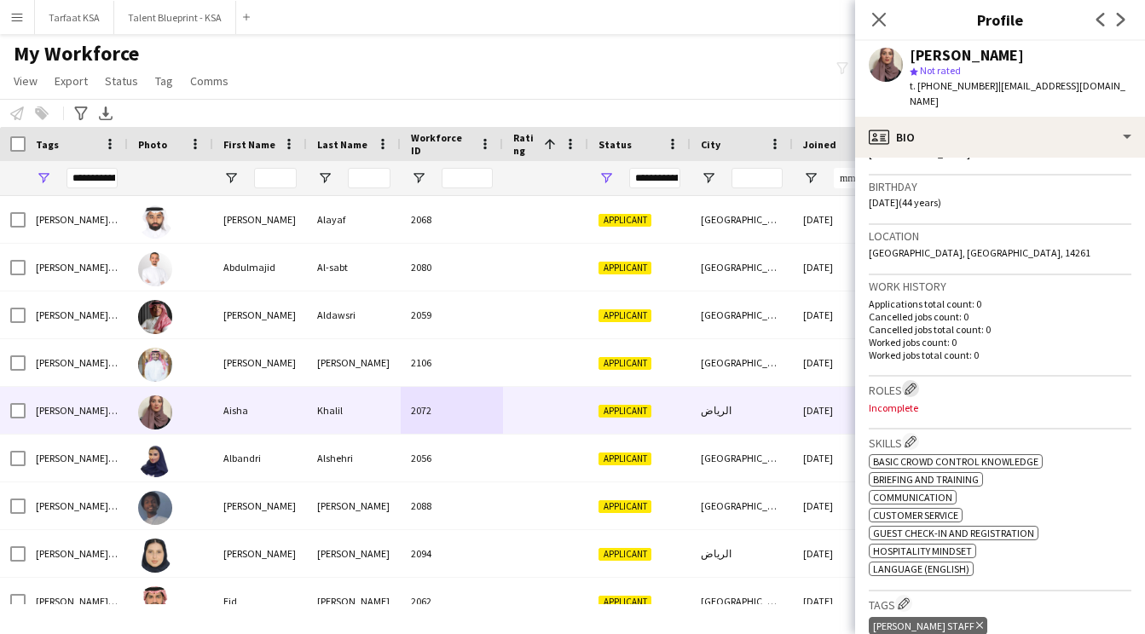
click at [912, 383] on app-icon "Edit crew company roles" at bounding box center [911, 389] width 12 height 12
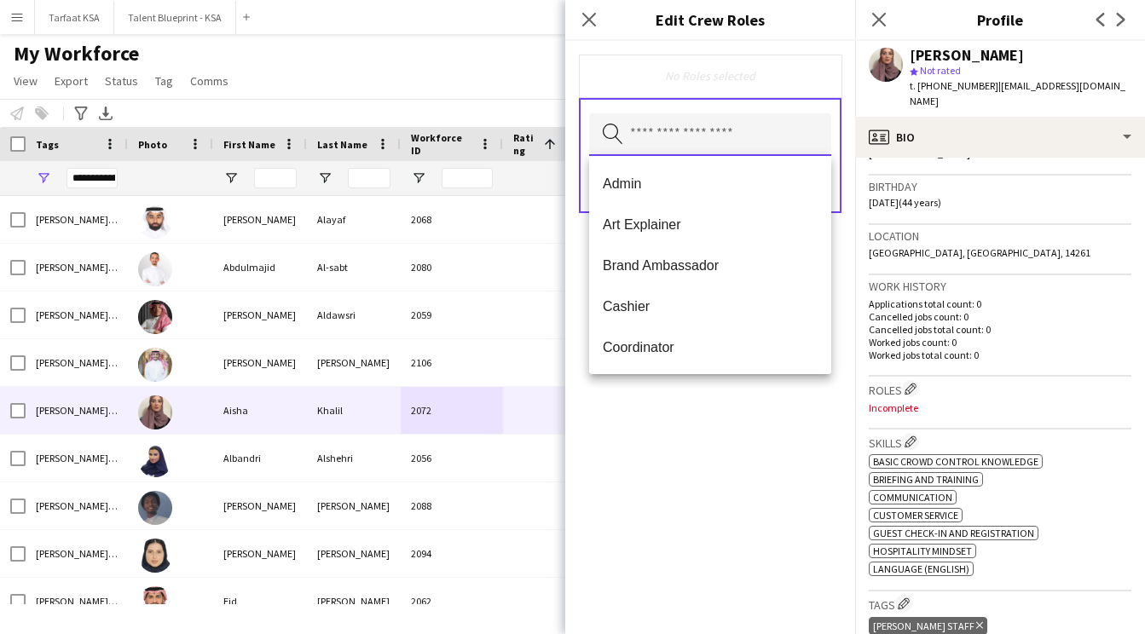
click at [718, 136] on input "text" at bounding box center [710, 134] width 242 height 43
click at [670, 186] on span "Admin" at bounding box center [710, 184] width 215 height 16
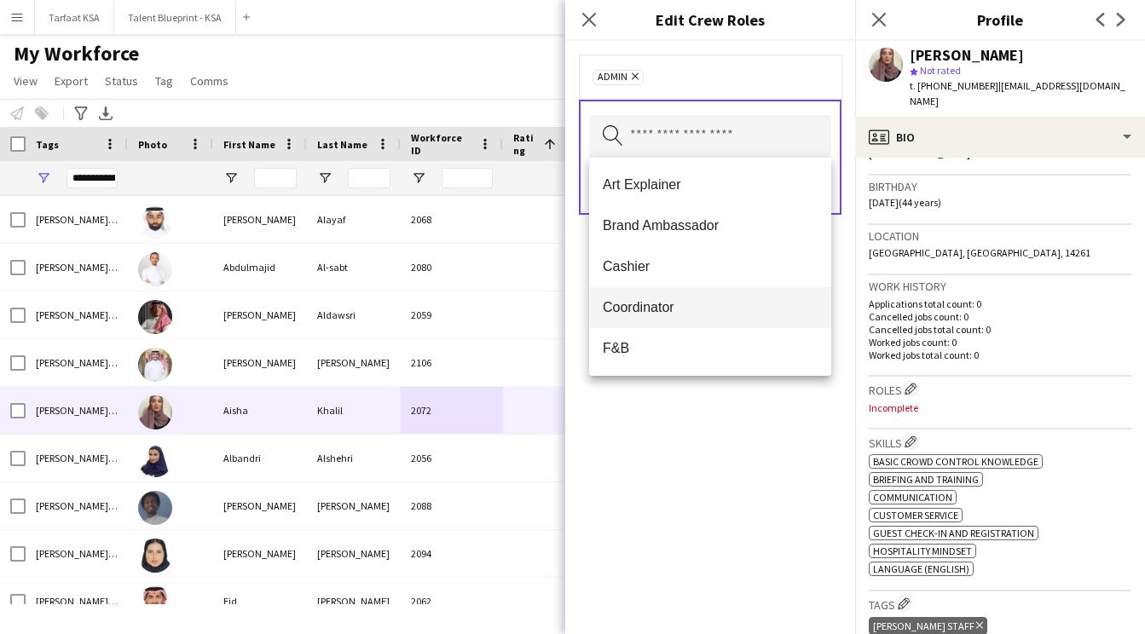
click at [697, 292] on mat-option "Coordinator" at bounding box center [710, 307] width 242 height 41
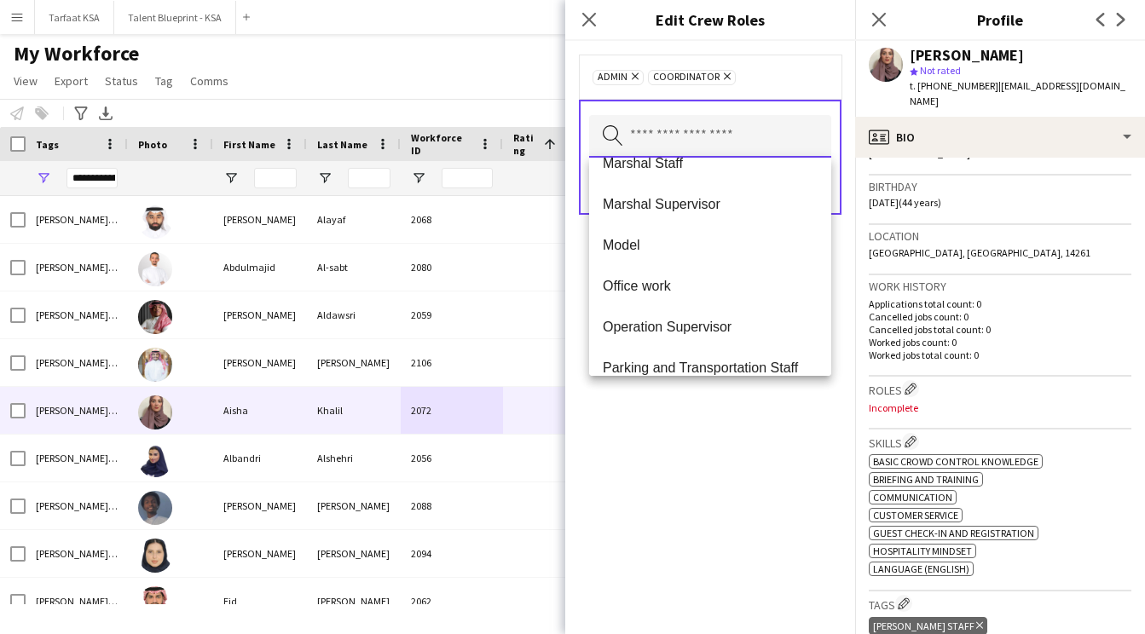
scroll to position [232, 0]
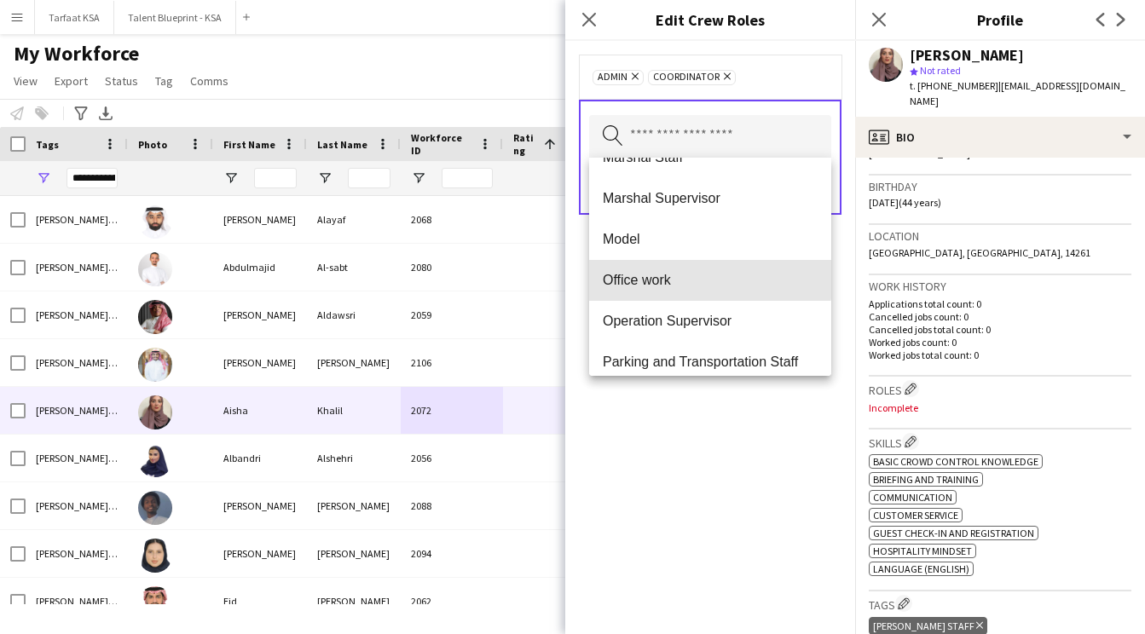
click at [696, 278] on span "Office work" at bounding box center [710, 280] width 215 height 16
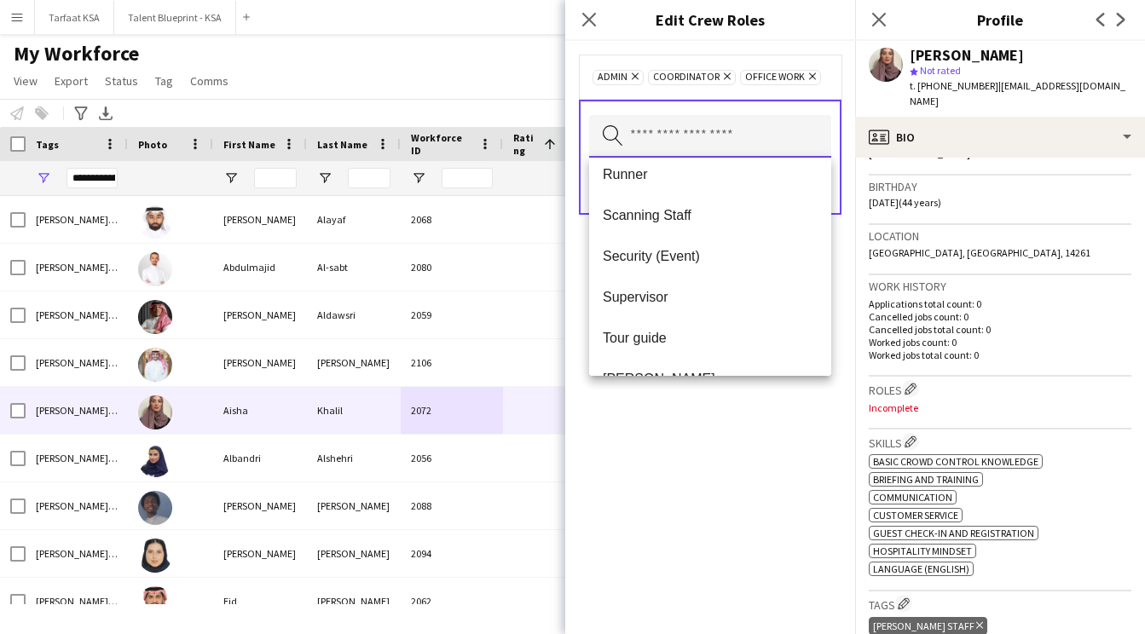
scroll to position [627, 0]
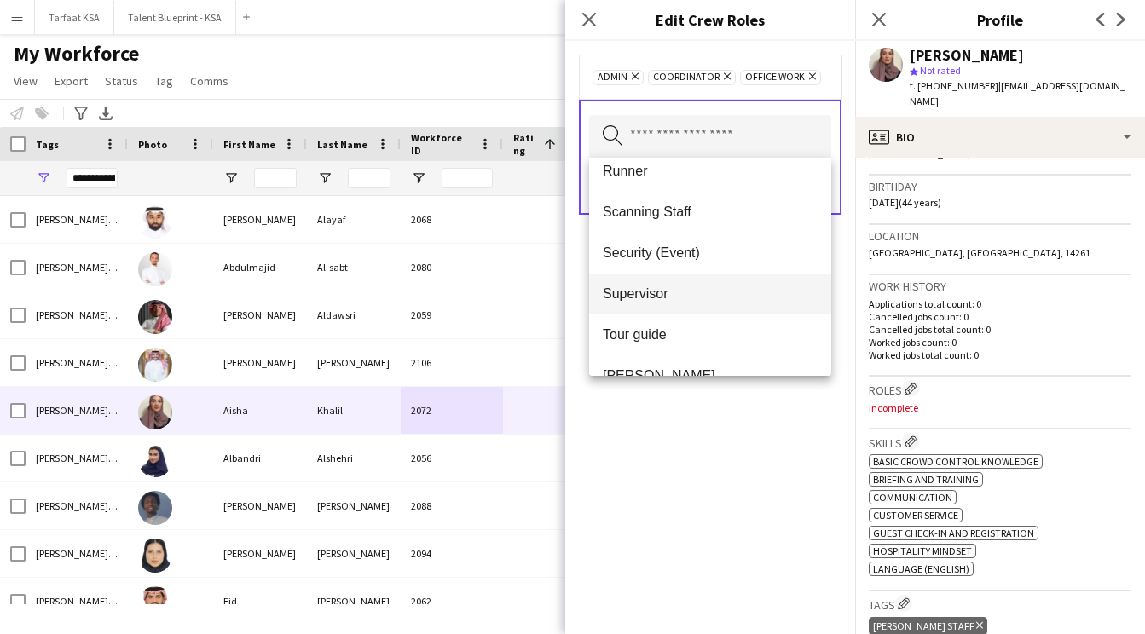
click at [697, 299] on span "Supervisor" at bounding box center [710, 294] width 215 height 16
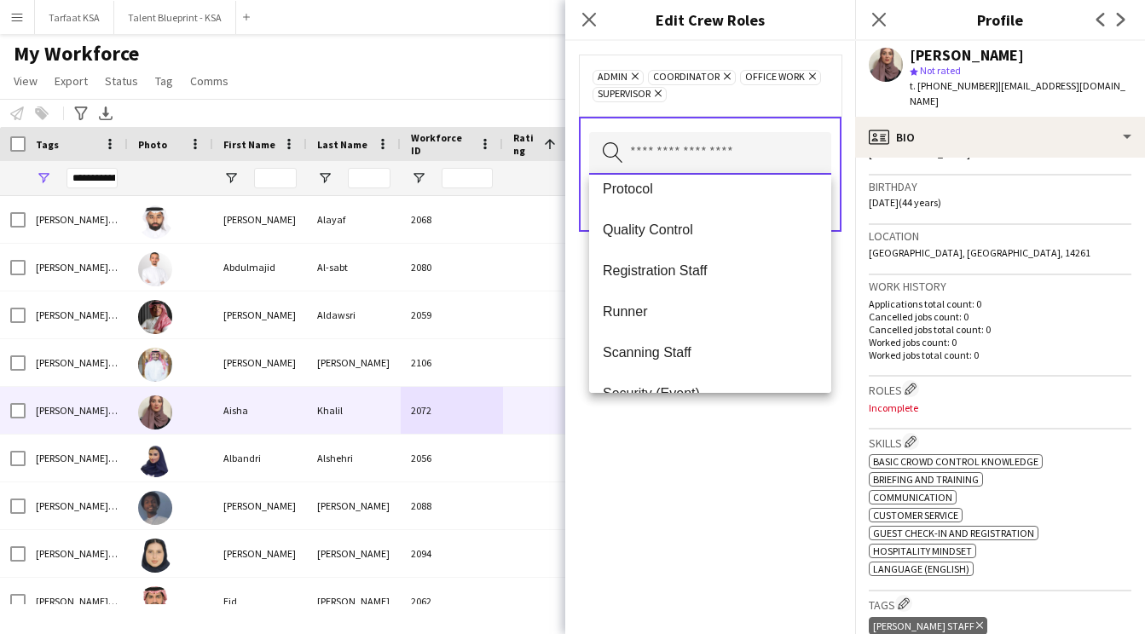
scroll to position [506, 0]
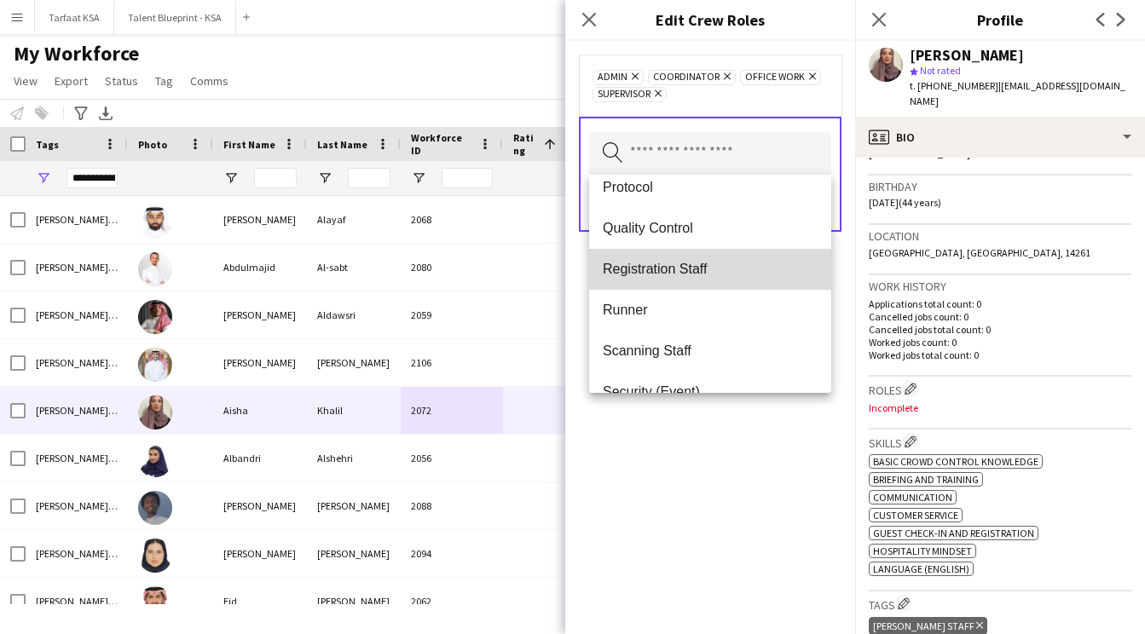
click at [694, 270] on span "Registration Staff" at bounding box center [710, 269] width 215 height 16
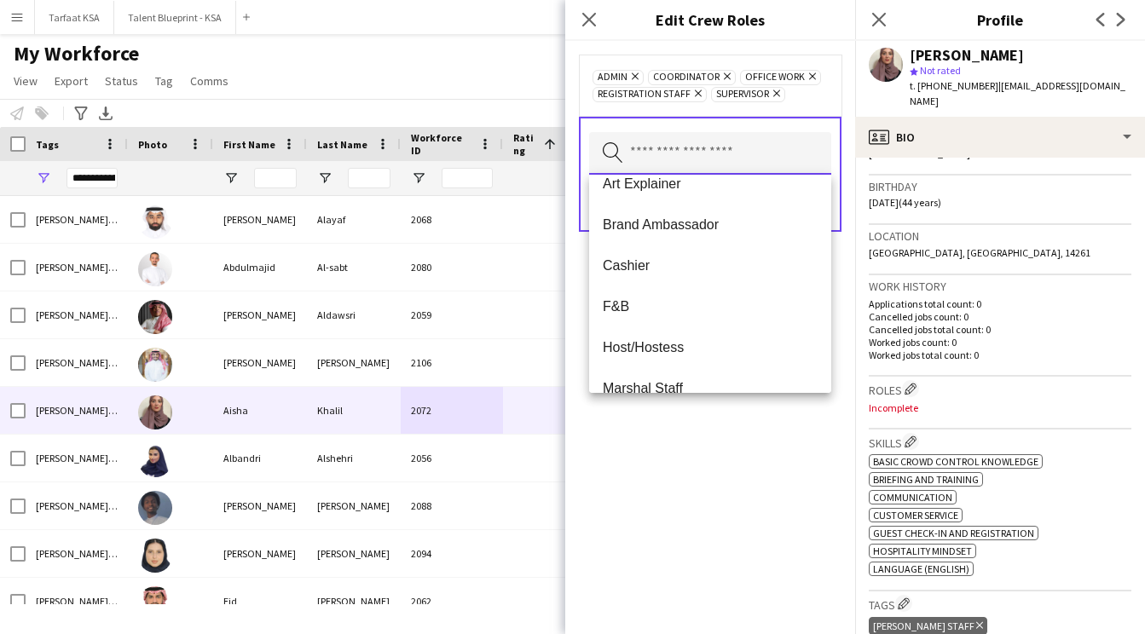
scroll to position [0, 0]
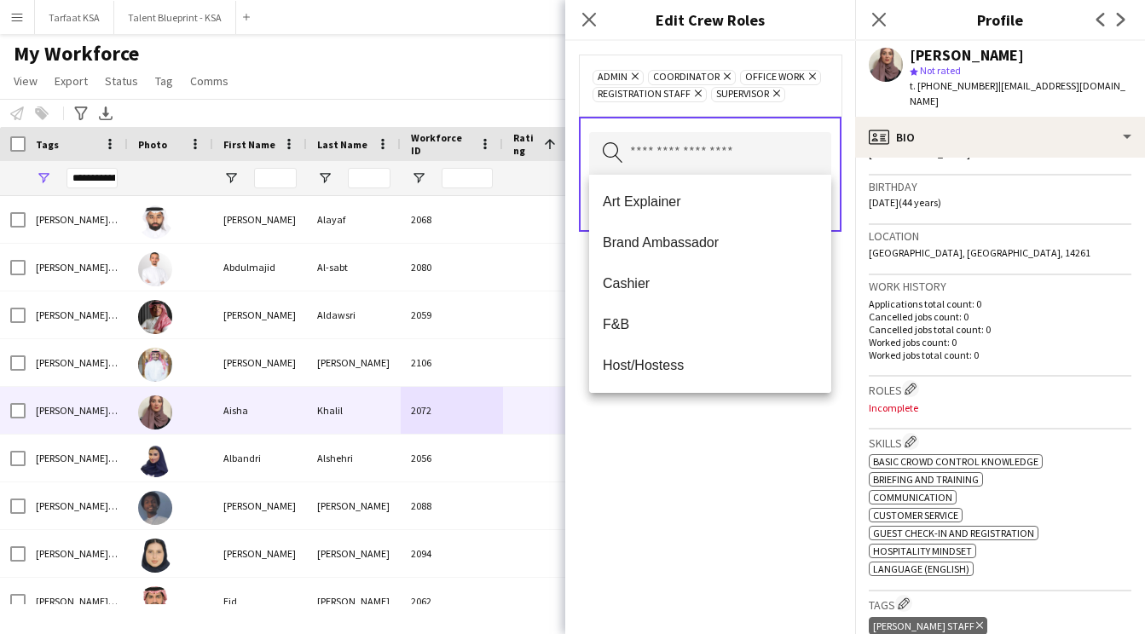
click at [710, 434] on div "Admin Remove Coordinator Remove Office work Remove Registration Staff Remove Su…" at bounding box center [710, 337] width 290 height 593
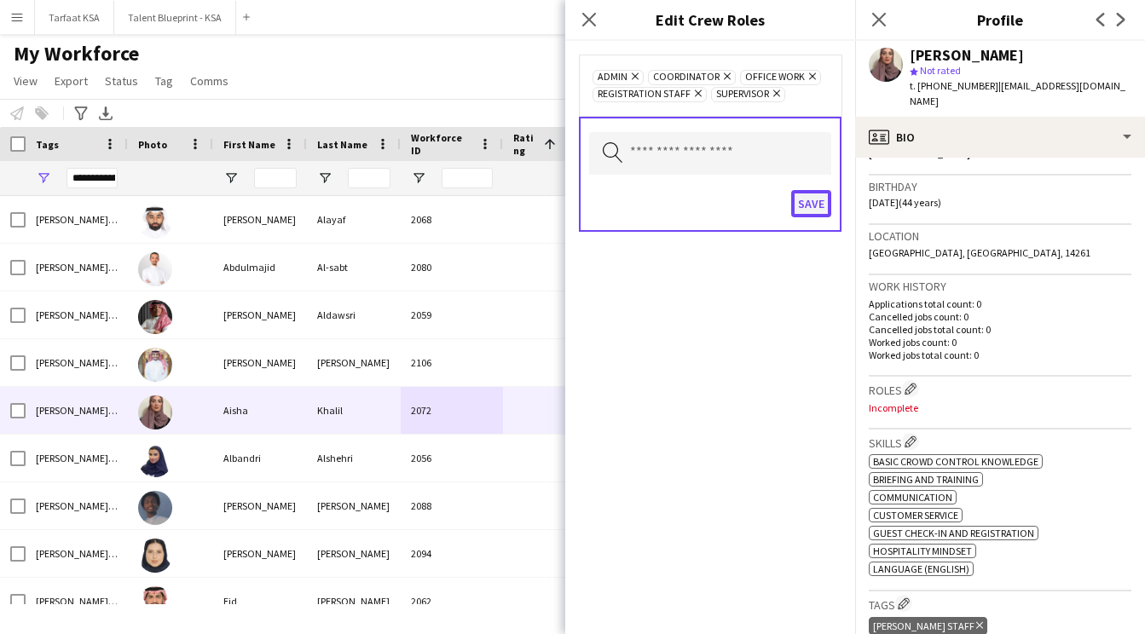
click at [800, 198] on button "Save" at bounding box center [811, 203] width 40 height 27
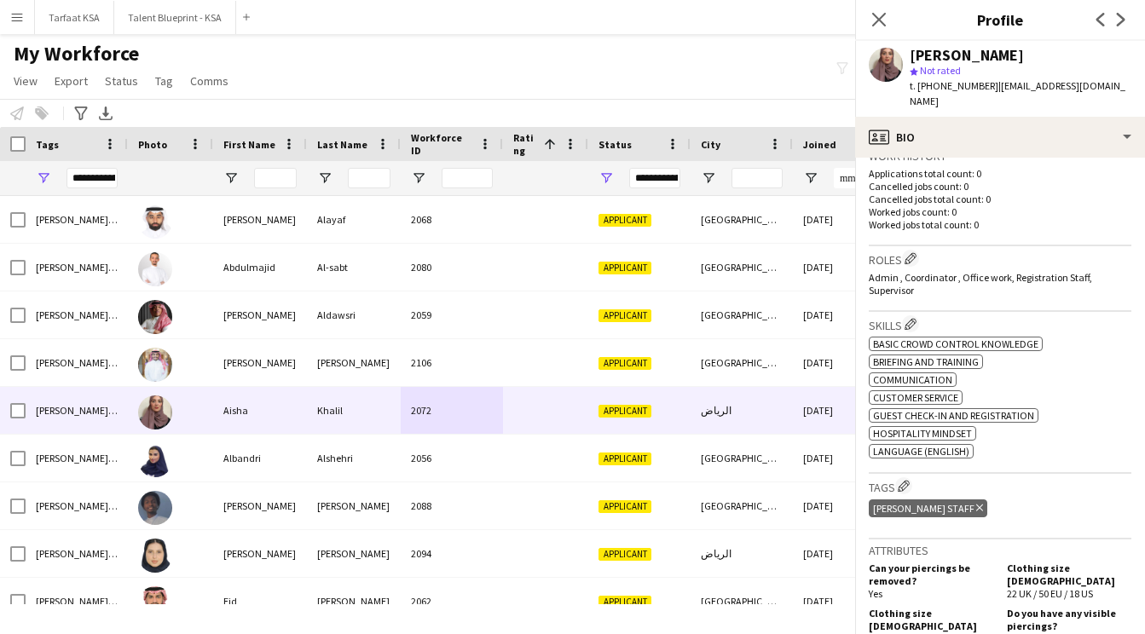
scroll to position [442, 0]
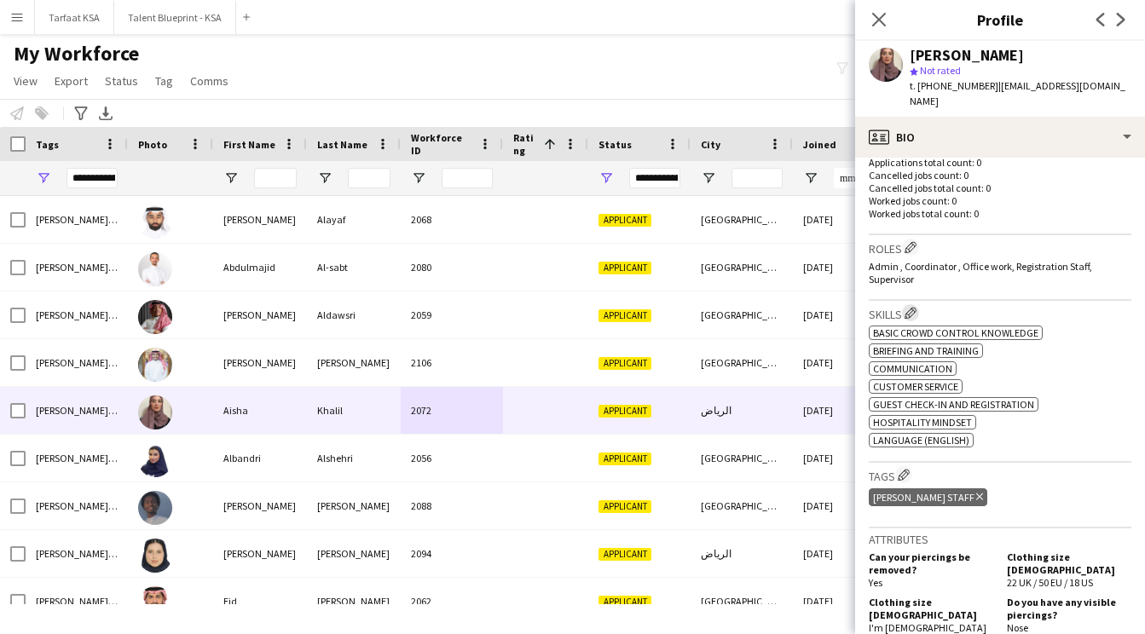
click at [912, 307] on app-icon "Edit crew company skills" at bounding box center [911, 313] width 12 height 12
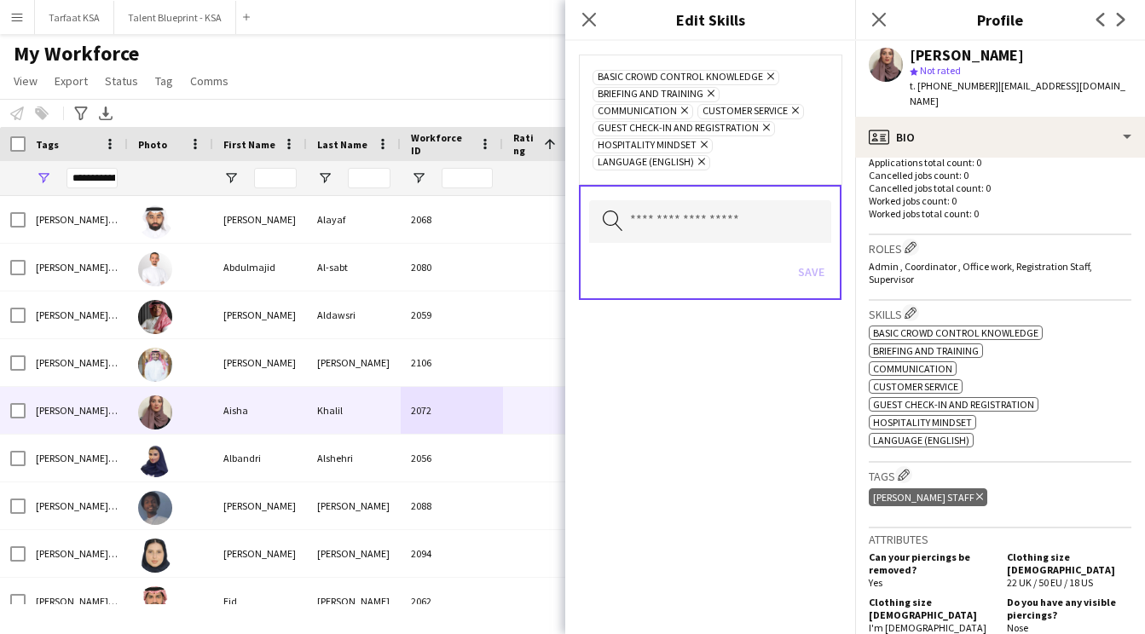
click at [755, 379] on div "Basic crowd control knowledge Remove Briefing and training Remove Communication…" at bounding box center [710, 337] width 290 height 593
click at [905, 469] on app-icon "Edit crew company tags" at bounding box center [904, 475] width 12 height 12
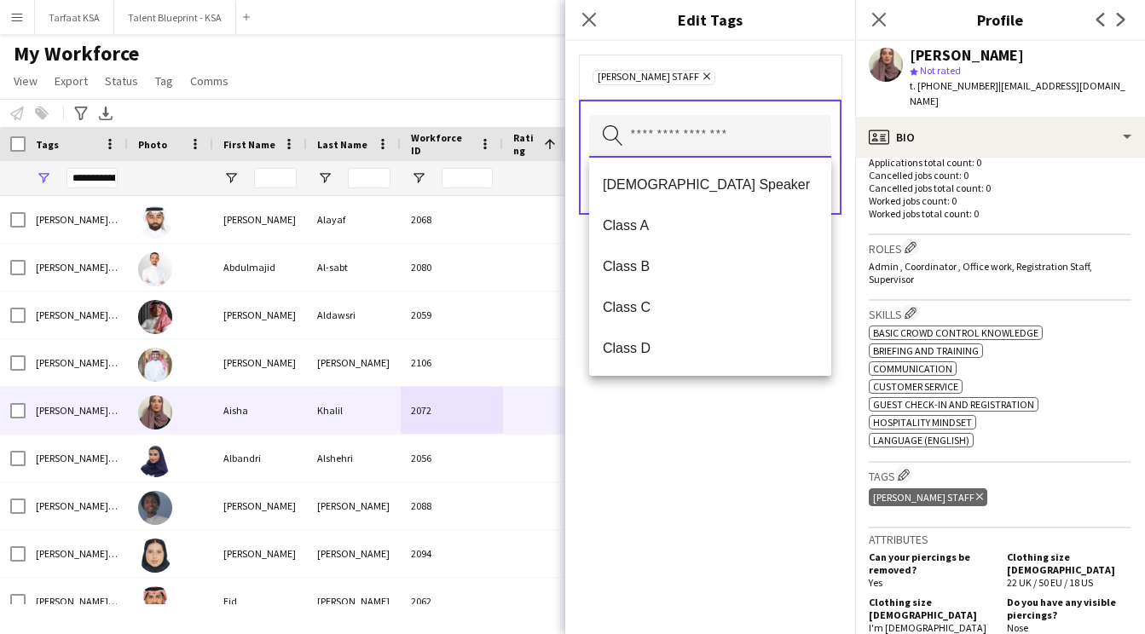
click at [751, 142] on input "text" at bounding box center [710, 136] width 242 height 43
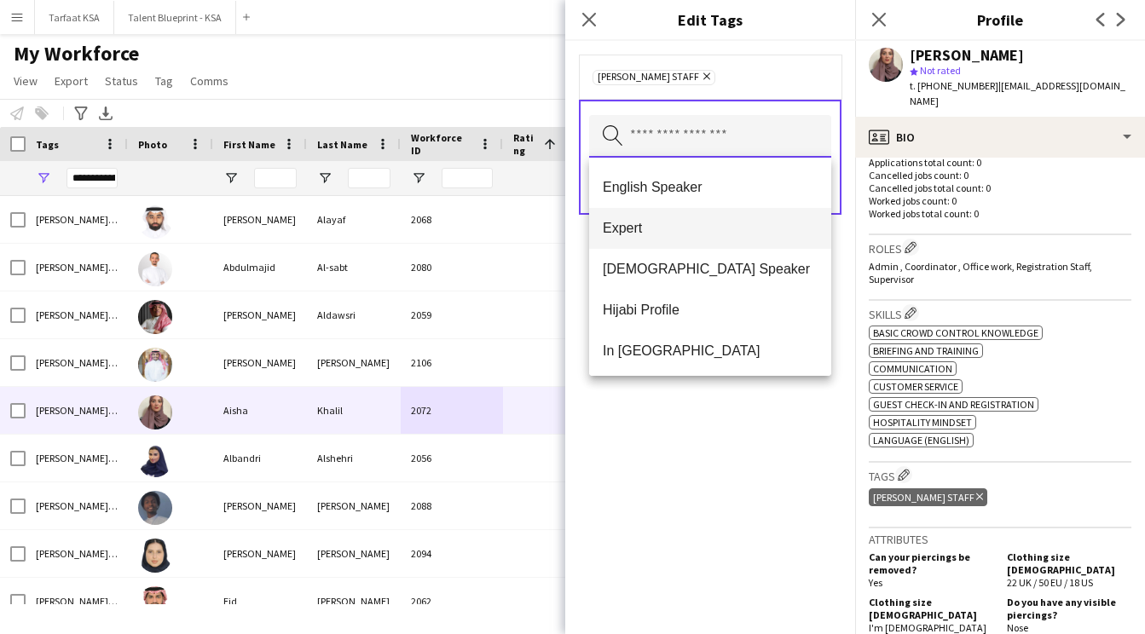
scroll to position [327, 0]
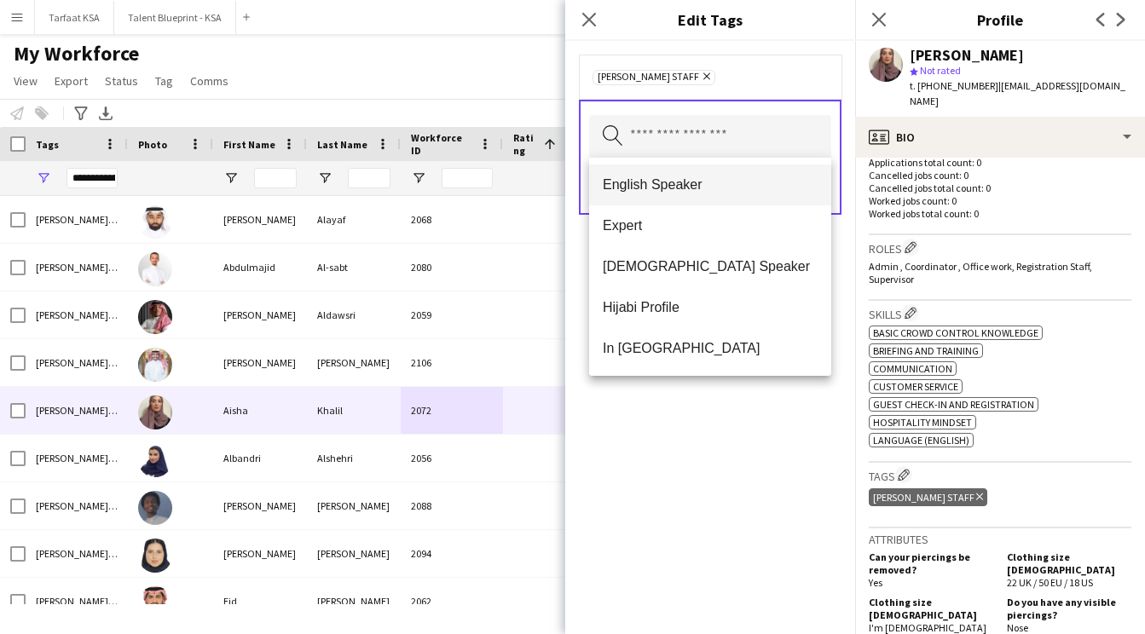
click at [713, 185] on span "English Speaker" at bounding box center [710, 184] width 215 height 16
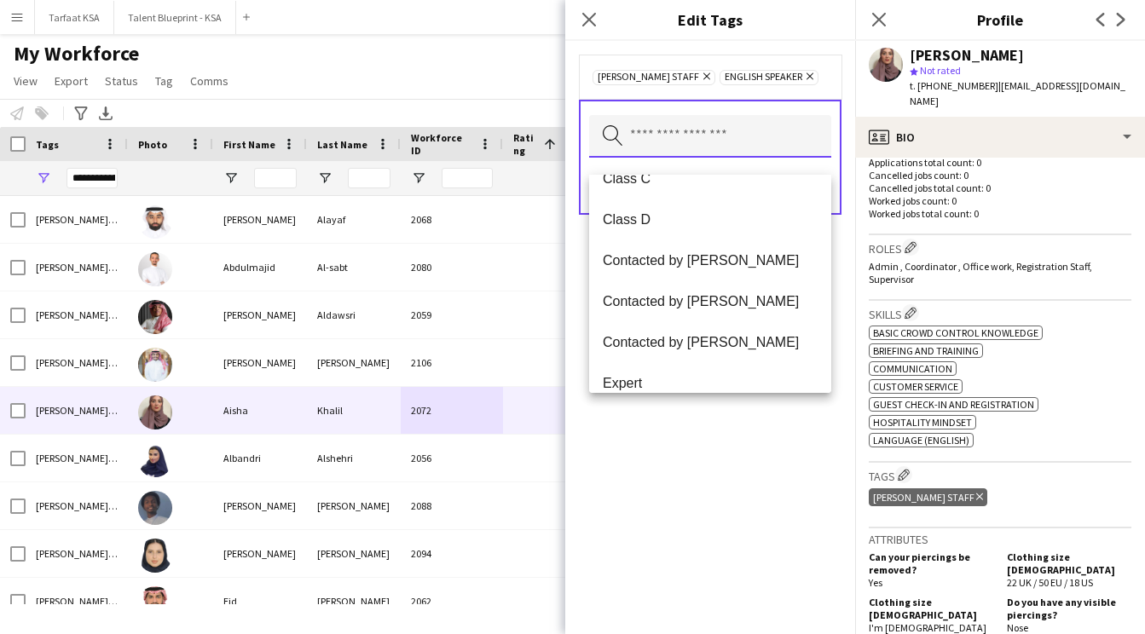
scroll to position [210, 0]
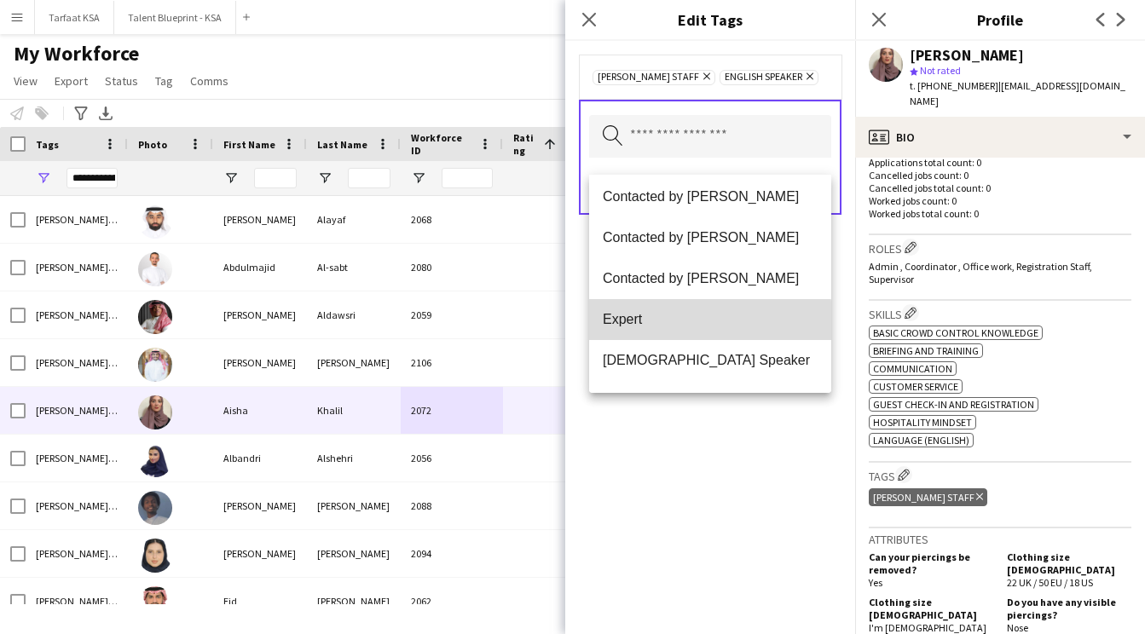
click at [694, 322] on span "Expert" at bounding box center [710, 319] width 215 height 16
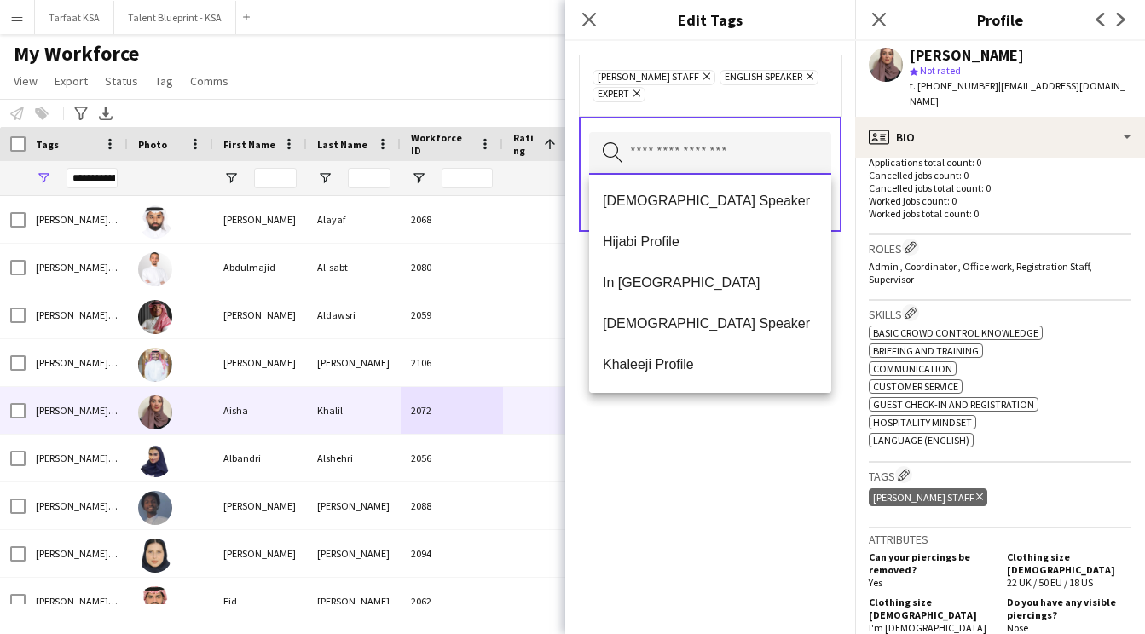
scroll to position [332, 0]
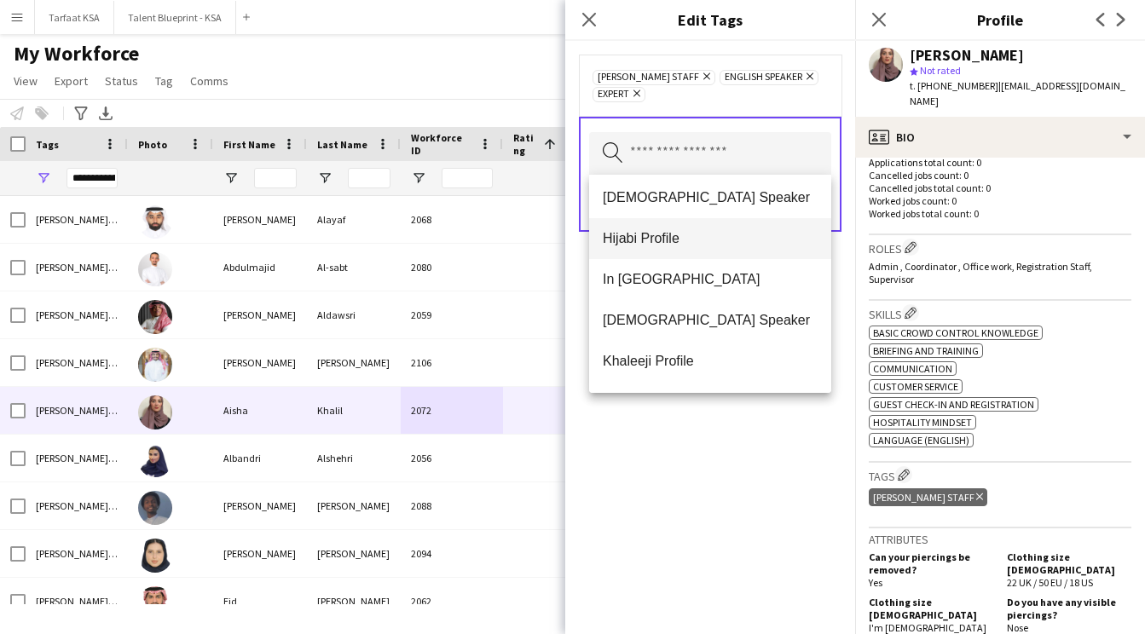
click at [698, 241] on span "Hijabi Profile" at bounding box center [710, 238] width 215 height 16
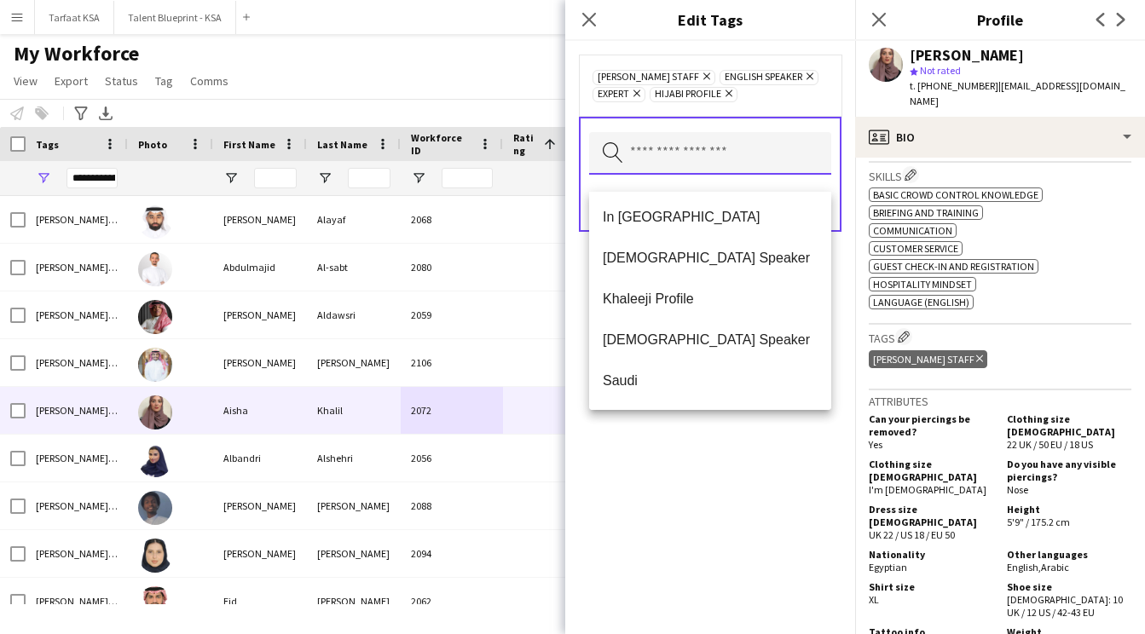
scroll to position [0, 0]
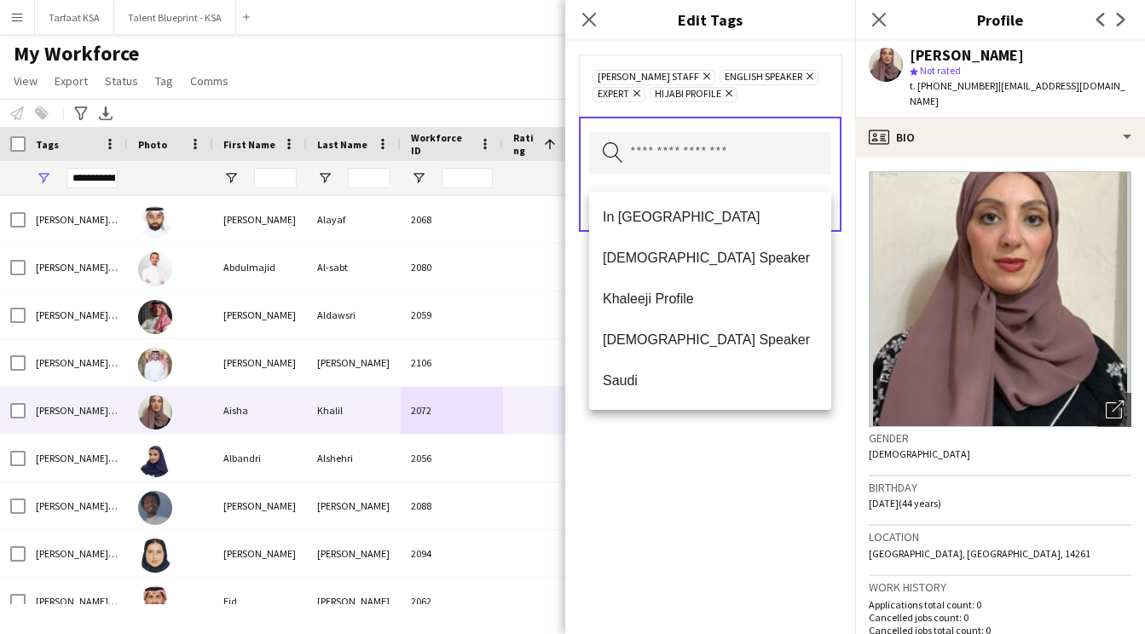
click at [818, 442] on div "[PERSON_NAME] Staff Remove English Speaker Remove Expert Remove Hijabi Profile …" at bounding box center [710, 337] width 290 height 593
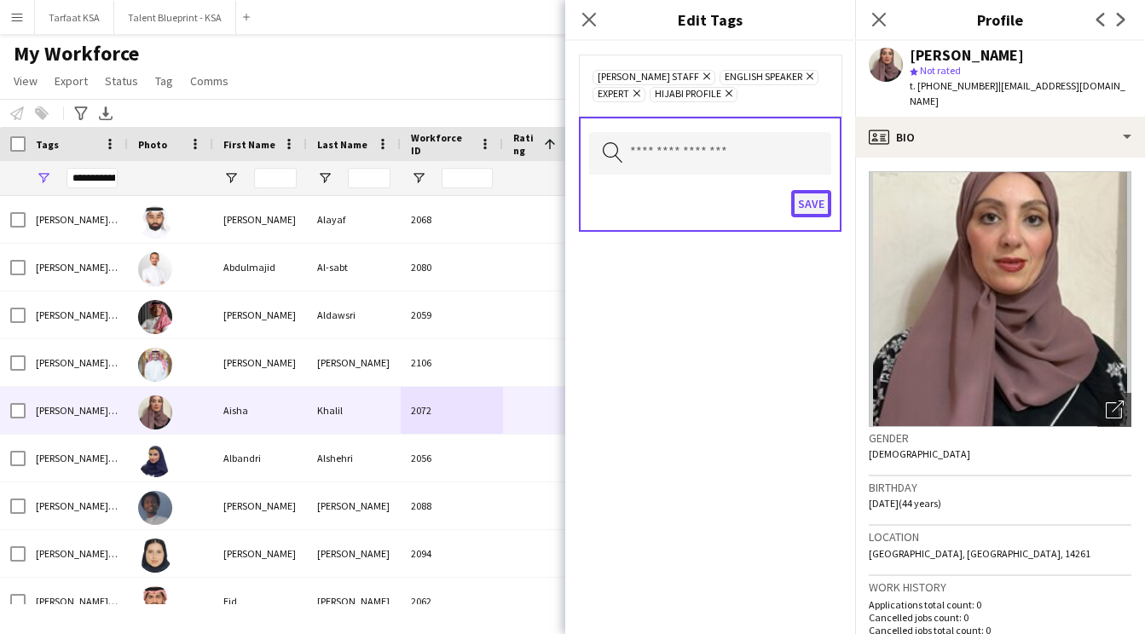
click at [806, 217] on button "Save" at bounding box center [811, 203] width 40 height 27
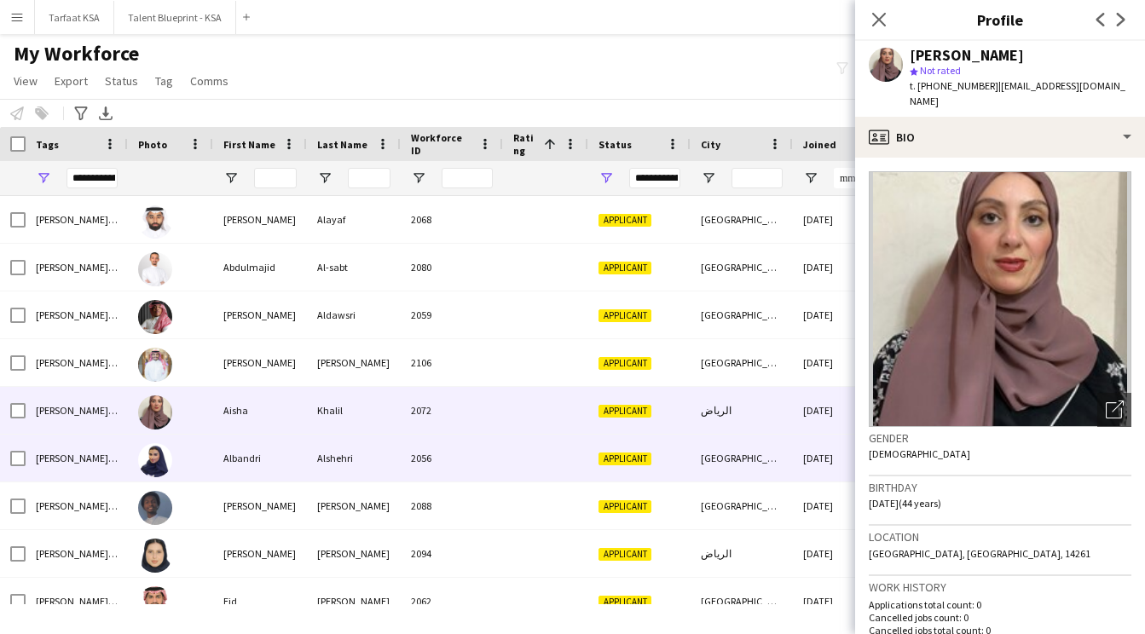
click at [478, 465] on div "2056" at bounding box center [452, 458] width 102 height 47
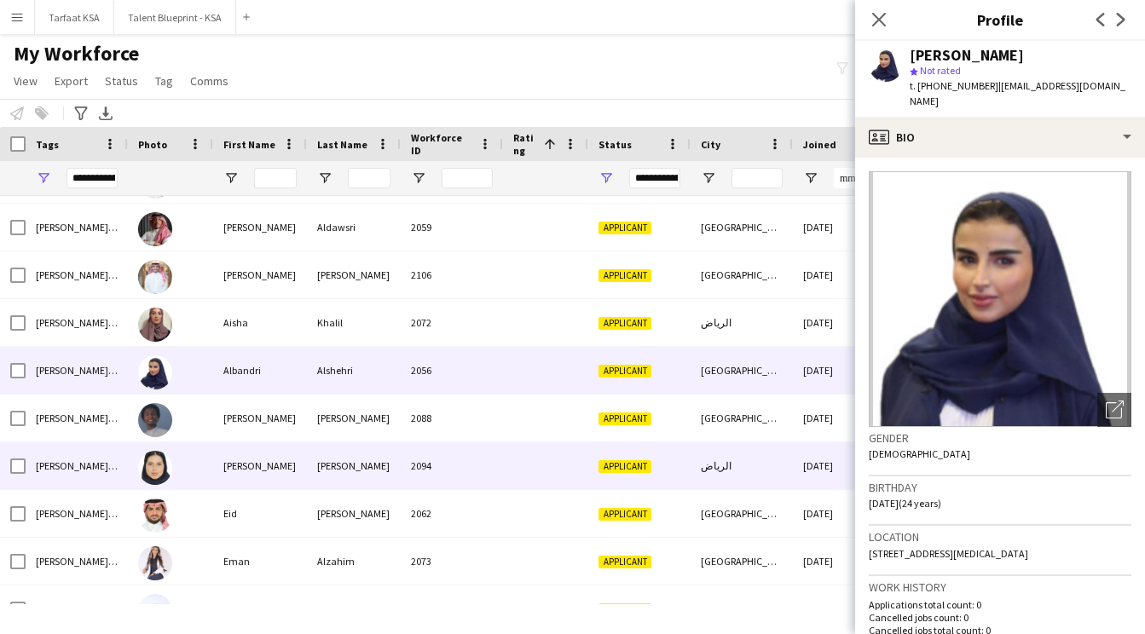
scroll to position [108, 0]
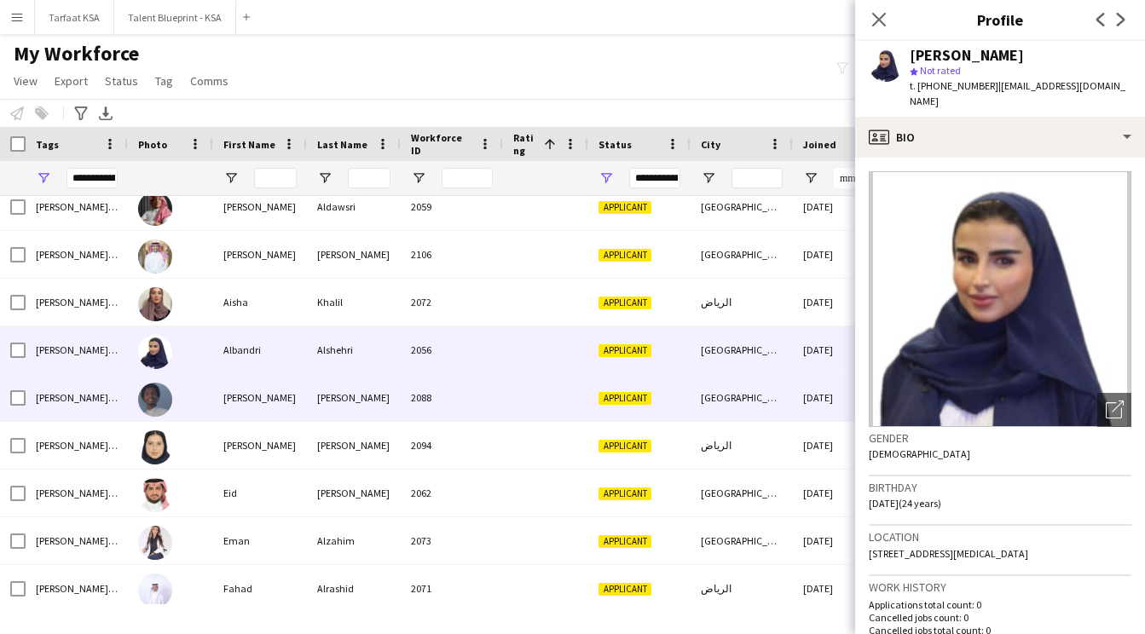
click at [495, 412] on div "2088" at bounding box center [452, 397] width 102 height 47
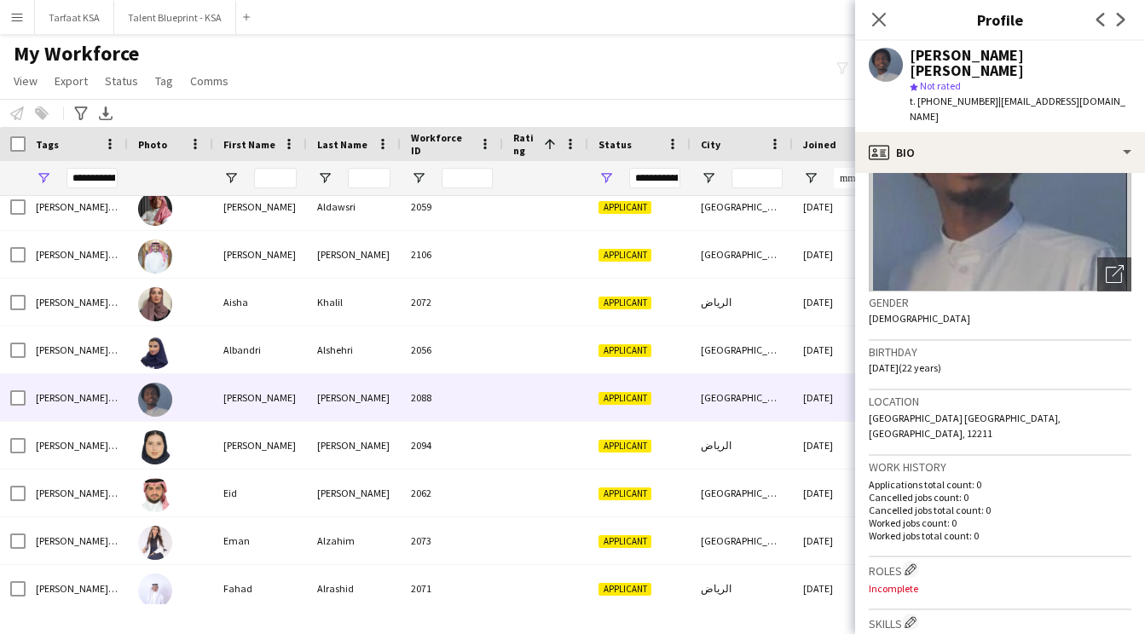
scroll to position [254, 0]
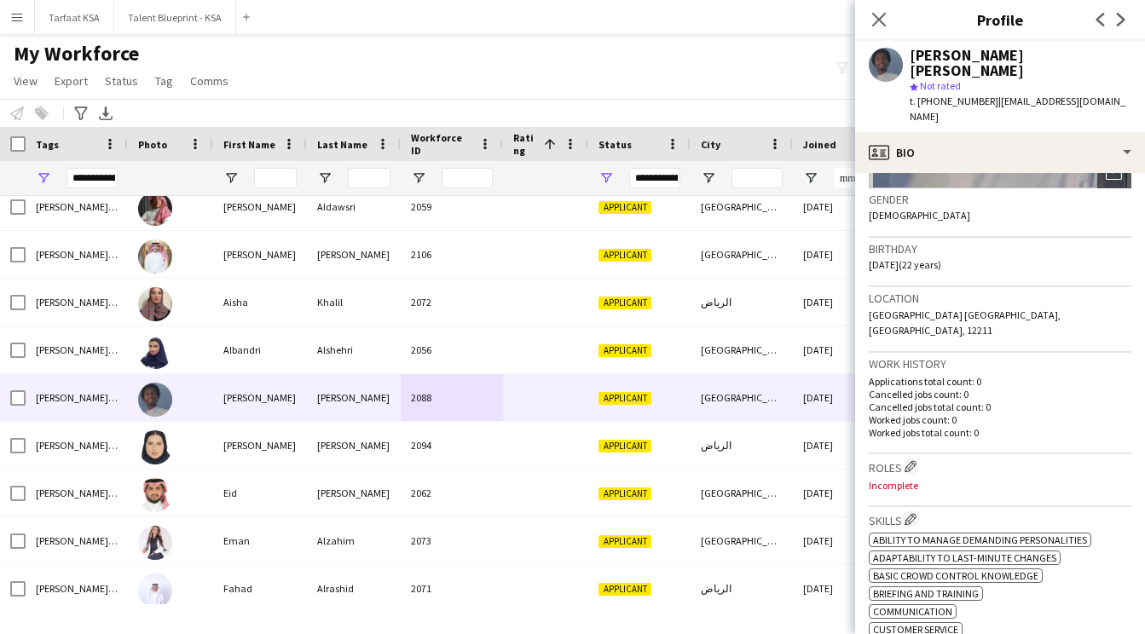
click at [922, 458] on h3 "Roles Edit crew company roles" at bounding box center [1000, 467] width 263 height 18
click at [912, 460] on app-icon "Edit crew company roles" at bounding box center [911, 466] width 12 height 12
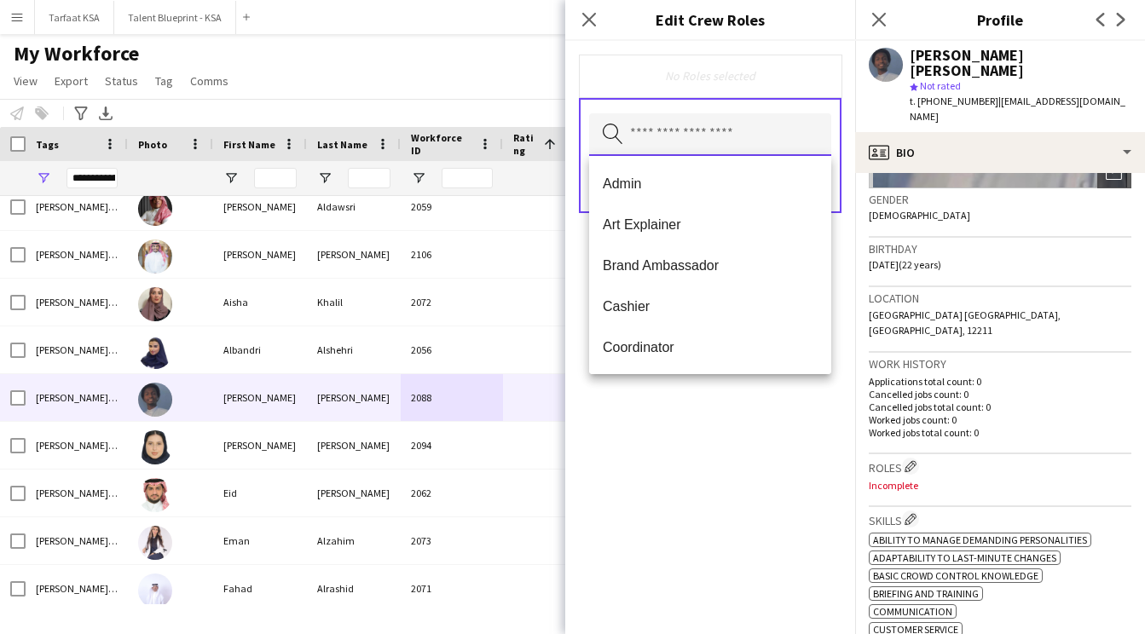
click at [720, 137] on input "text" at bounding box center [710, 134] width 242 height 43
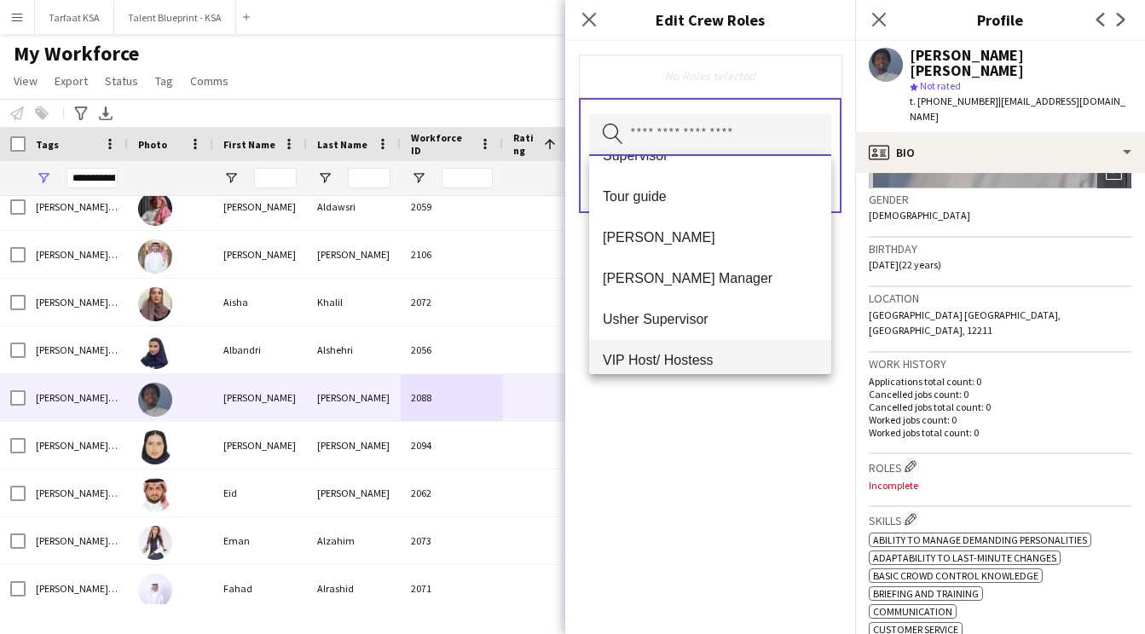
scroll to position [886, 0]
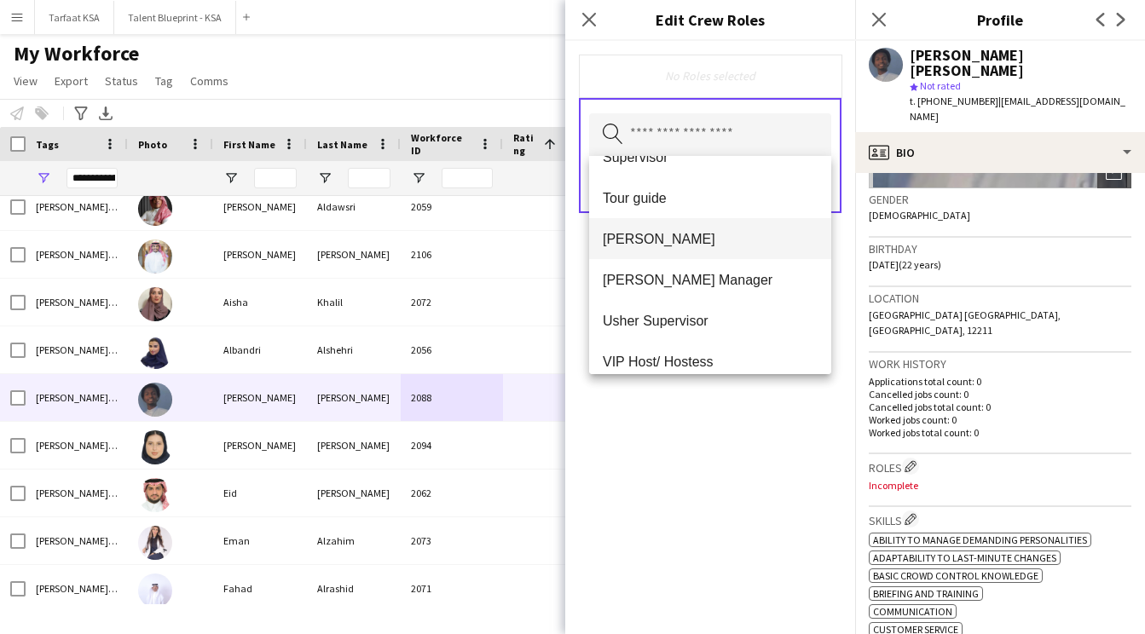
click at [695, 255] on mat-option "[PERSON_NAME]" at bounding box center [710, 238] width 242 height 41
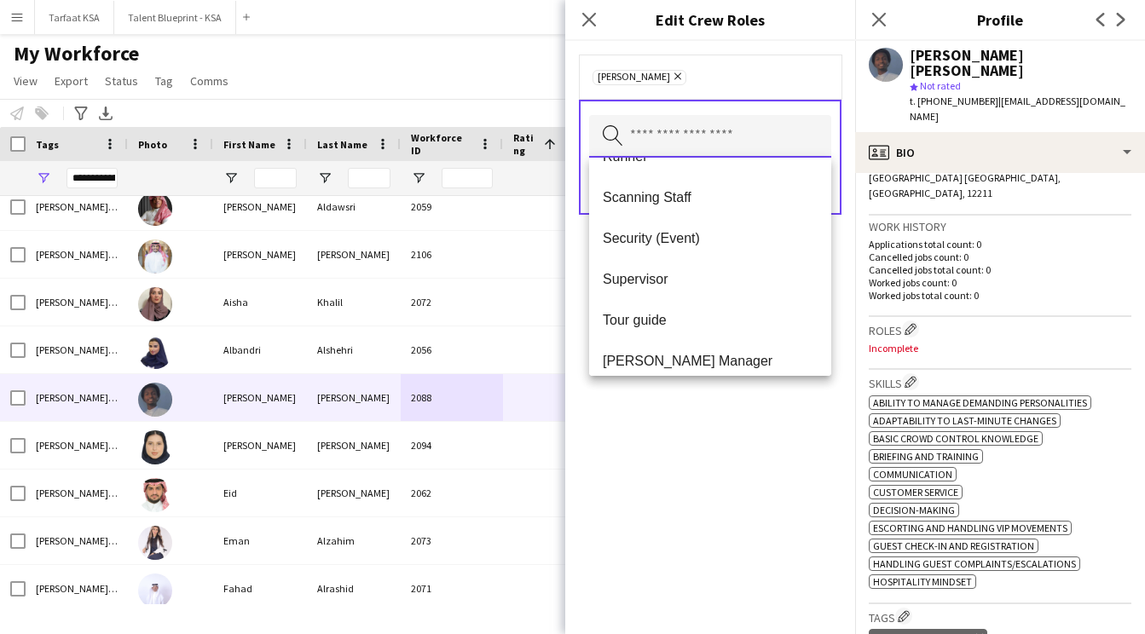
scroll to position [749, 0]
